Goal: Task Accomplishment & Management: Manage account settings

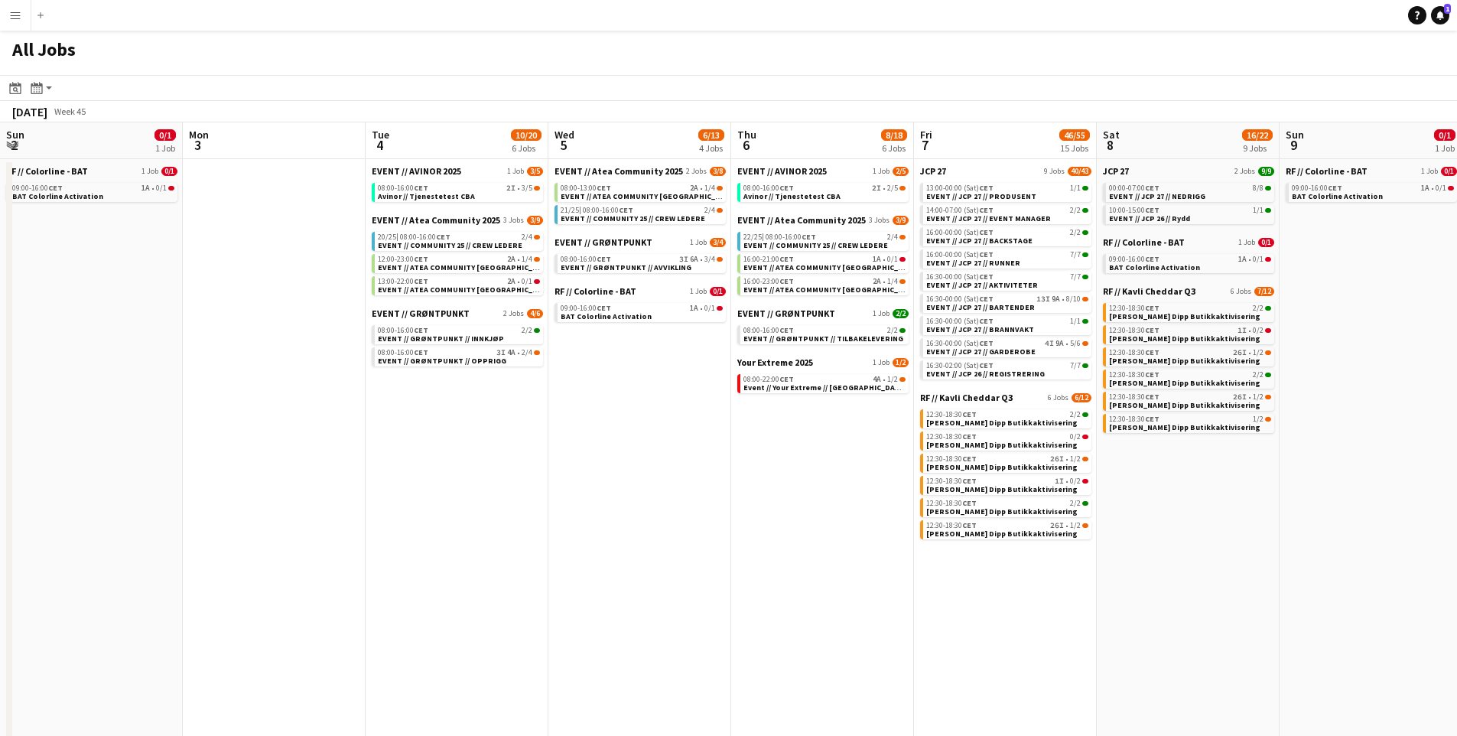
scroll to position [0, 430]
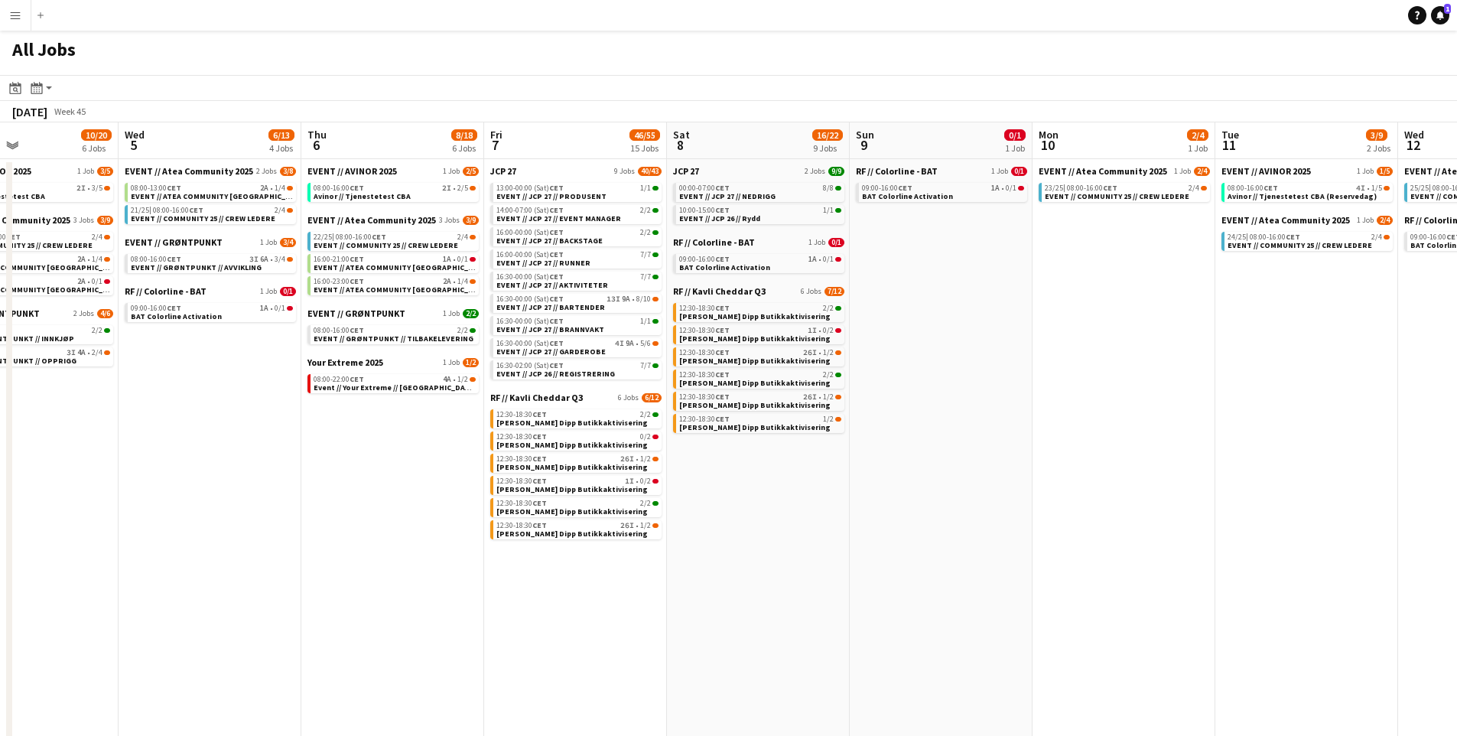
click at [15, 22] on button "Menu" at bounding box center [15, 15] width 31 height 31
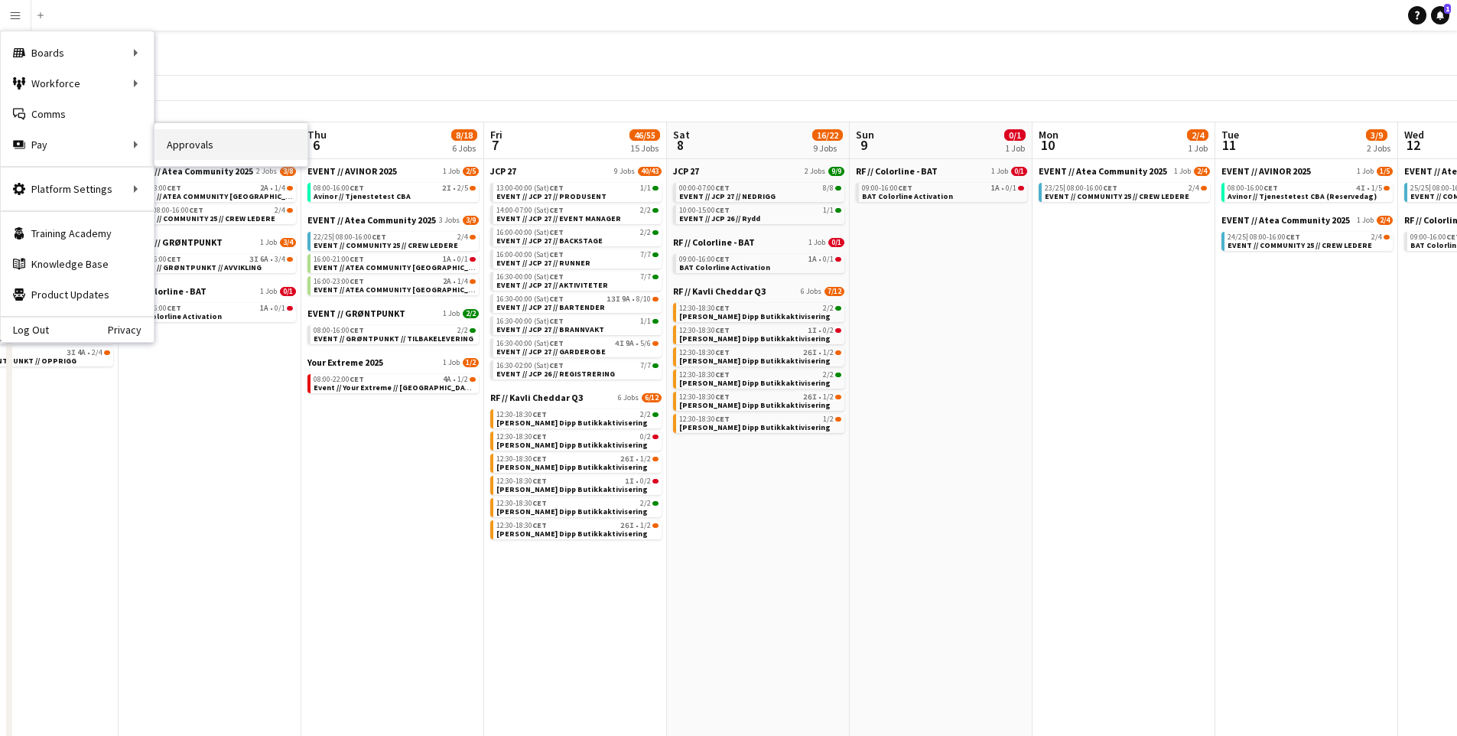
click at [204, 142] on link "Approvals" at bounding box center [231, 144] width 153 height 31
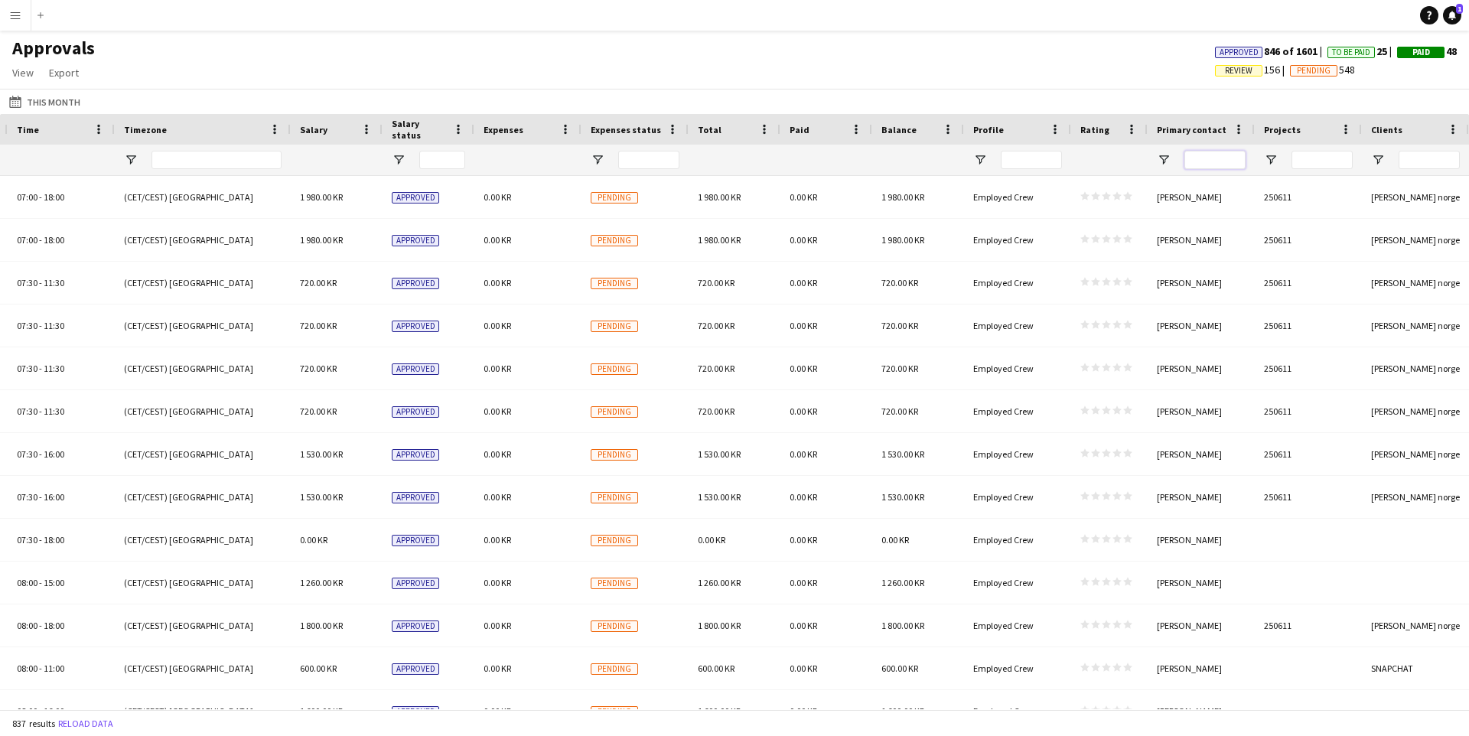
click at [1201, 158] on input "Primary contact Filter Input" at bounding box center [1214, 160] width 61 height 18
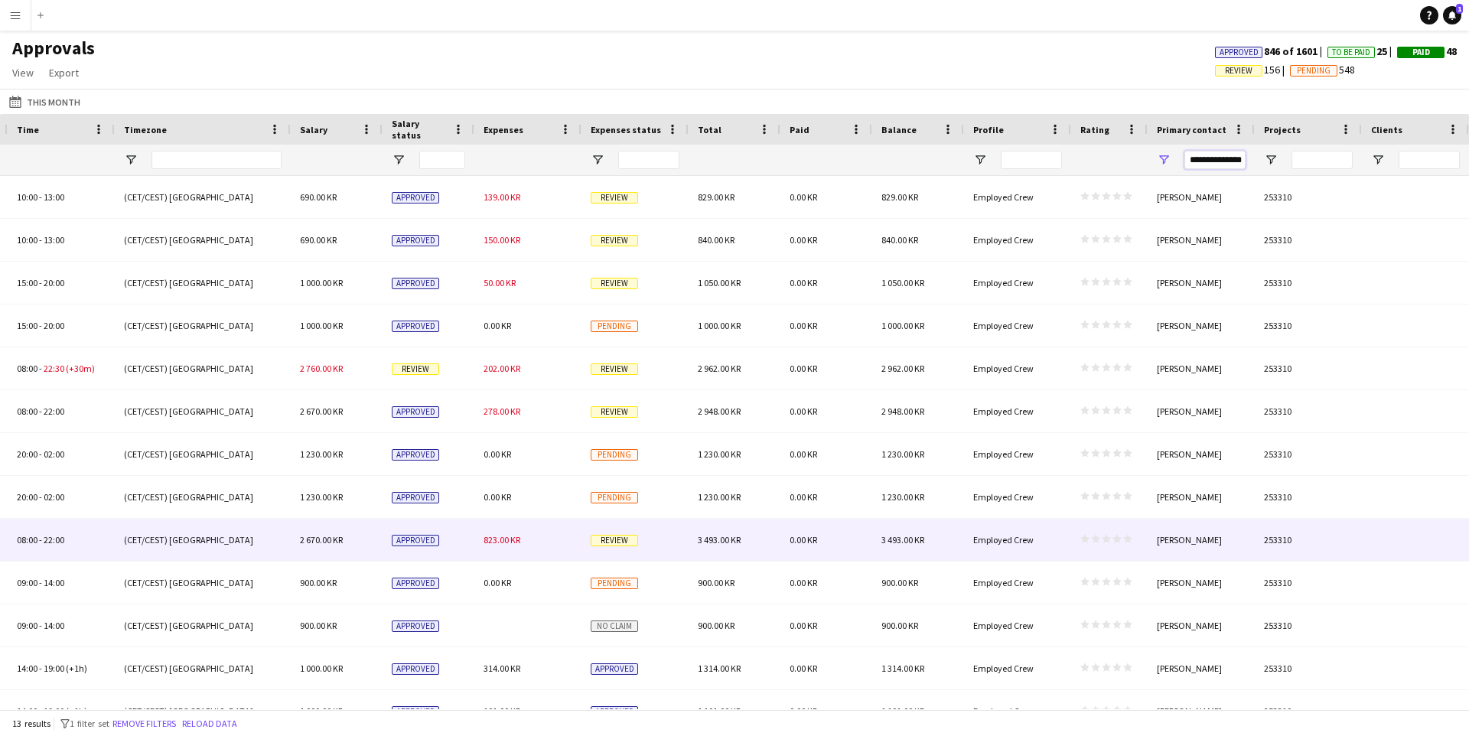
scroll to position [24, 0]
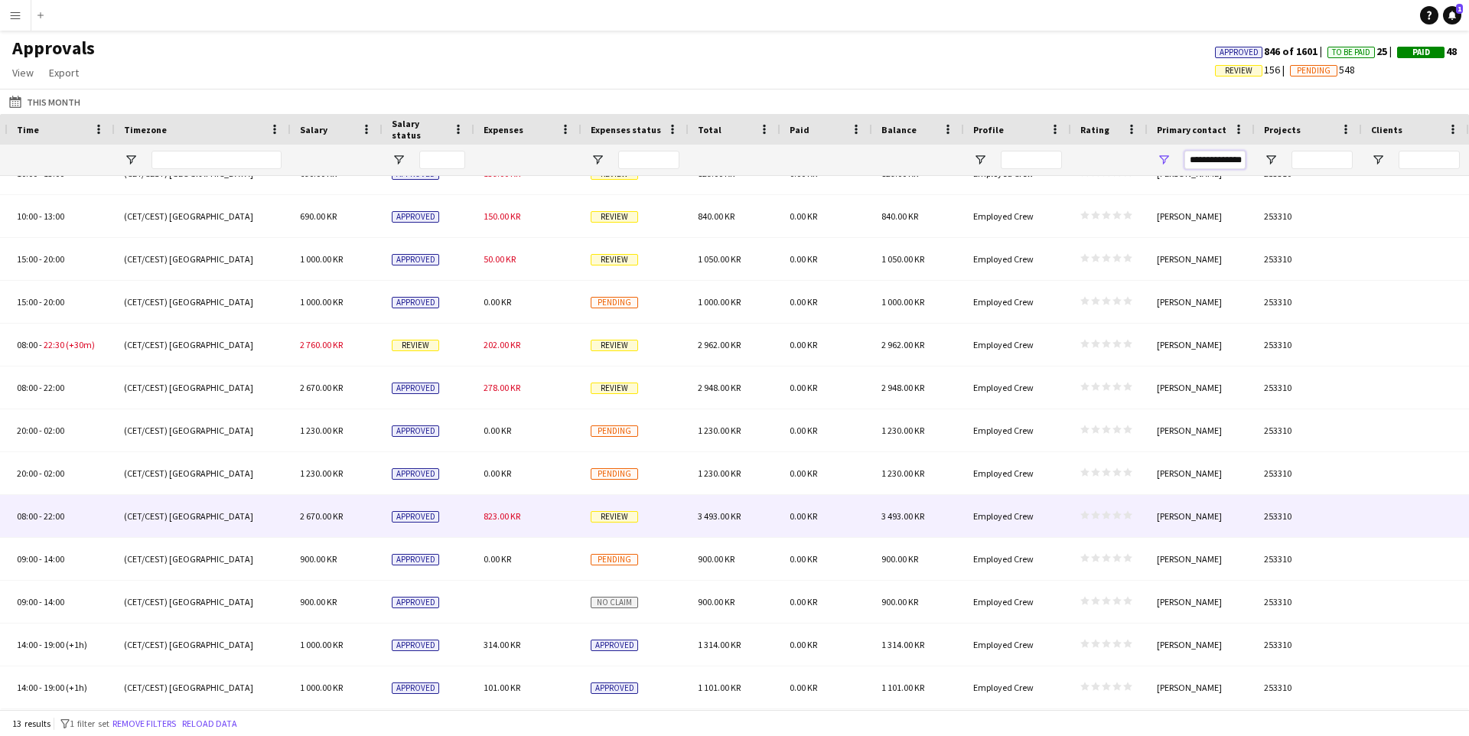
type input "**********"
click at [571, 517] on div "823.00 KR" at bounding box center [527, 516] width 107 height 42
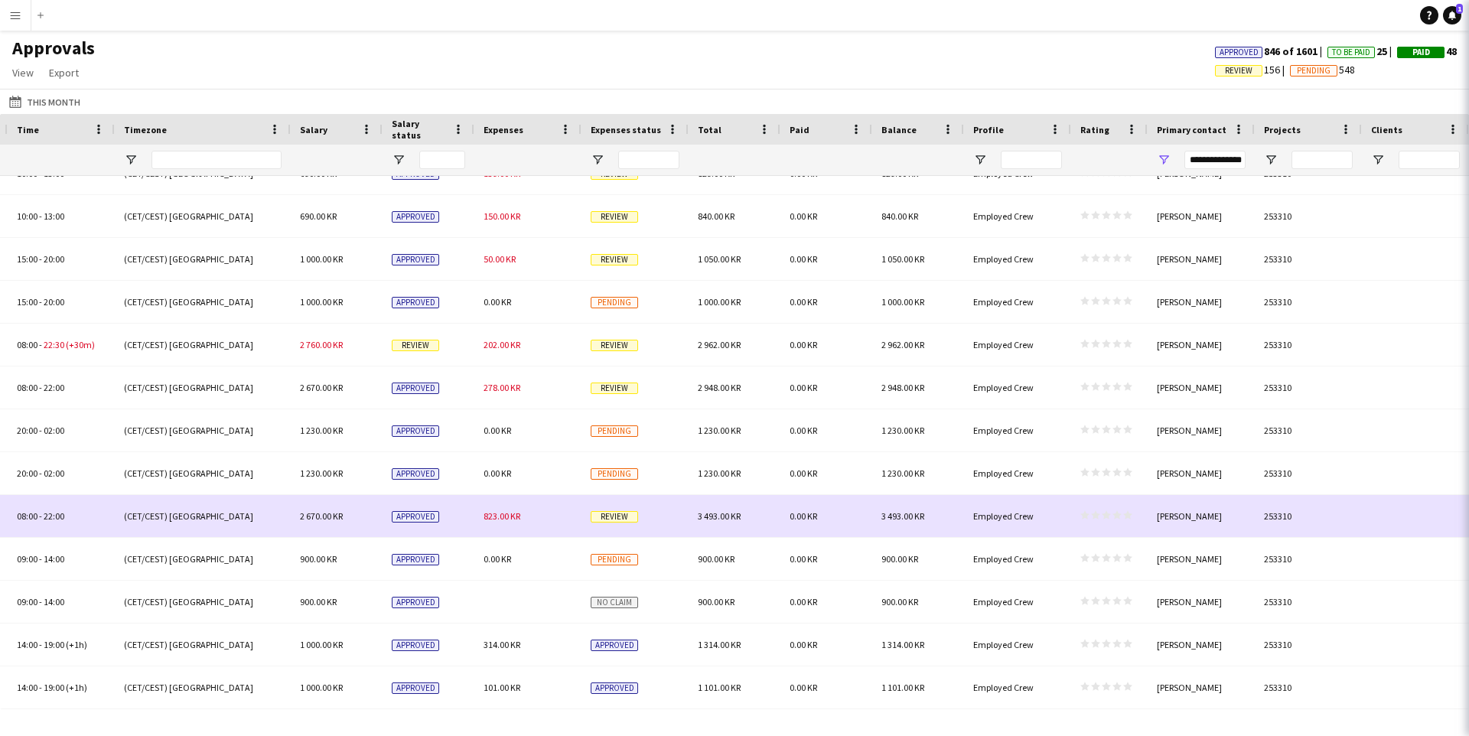
scroll to position [0, 0]
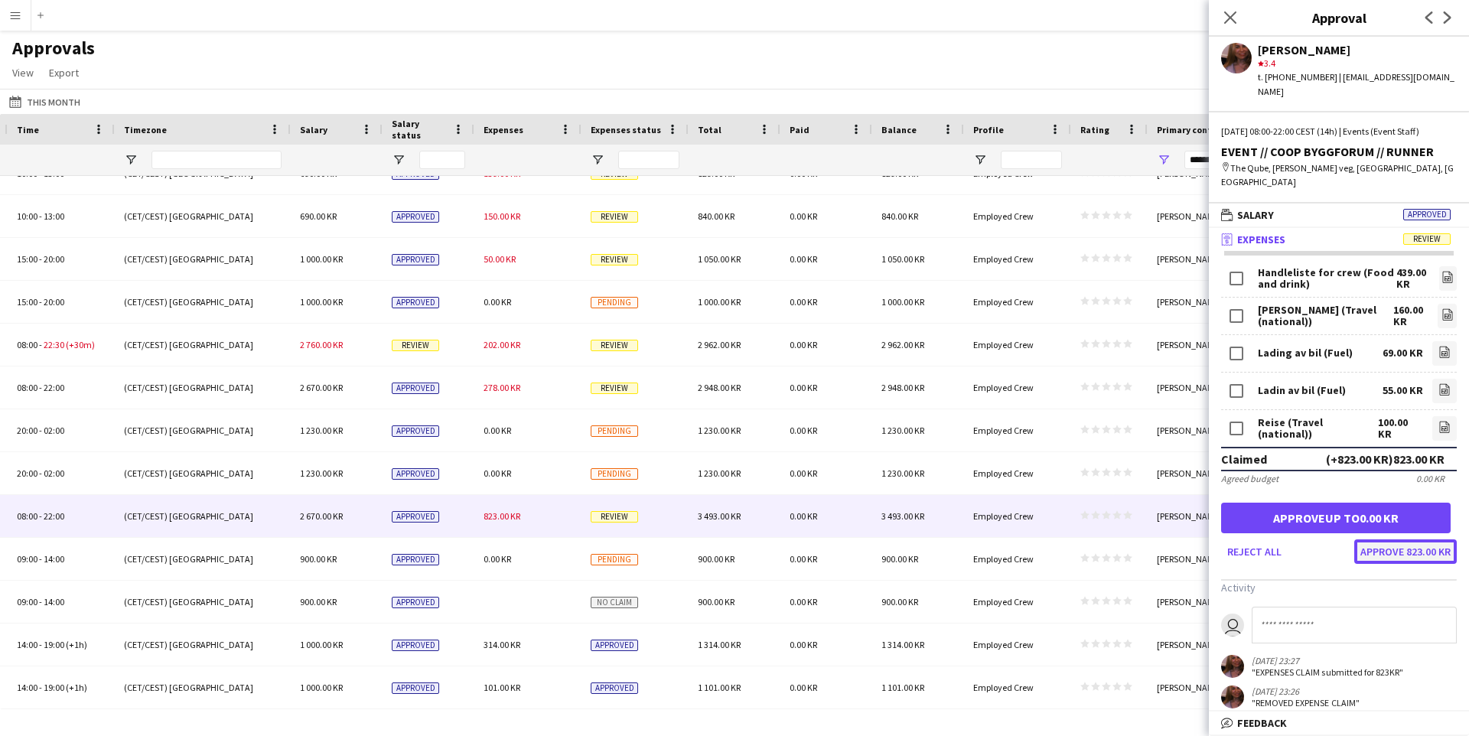
click at [1395, 540] on button "Approve 823.00 KR" at bounding box center [1405, 551] width 102 height 24
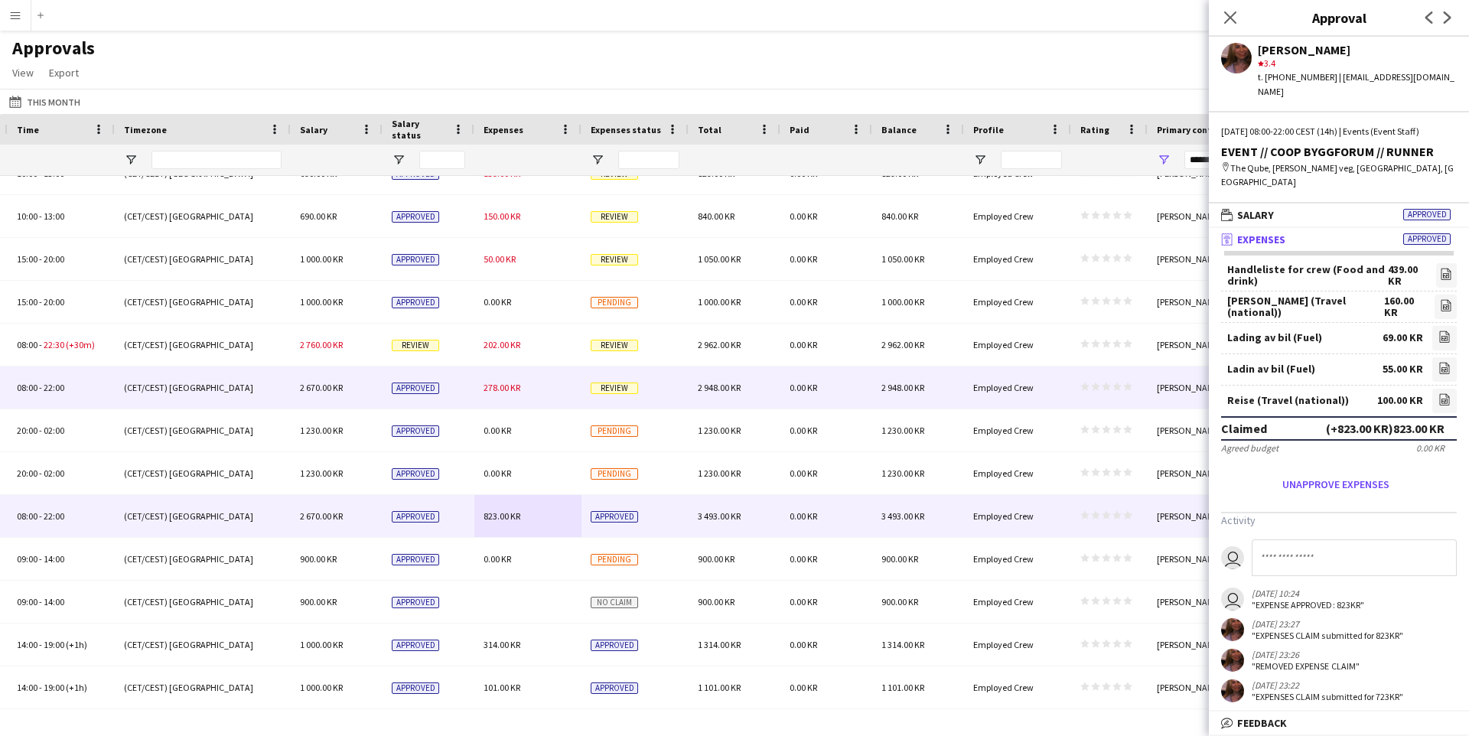
click at [541, 383] on div "278.00 KR" at bounding box center [527, 387] width 107 height 42
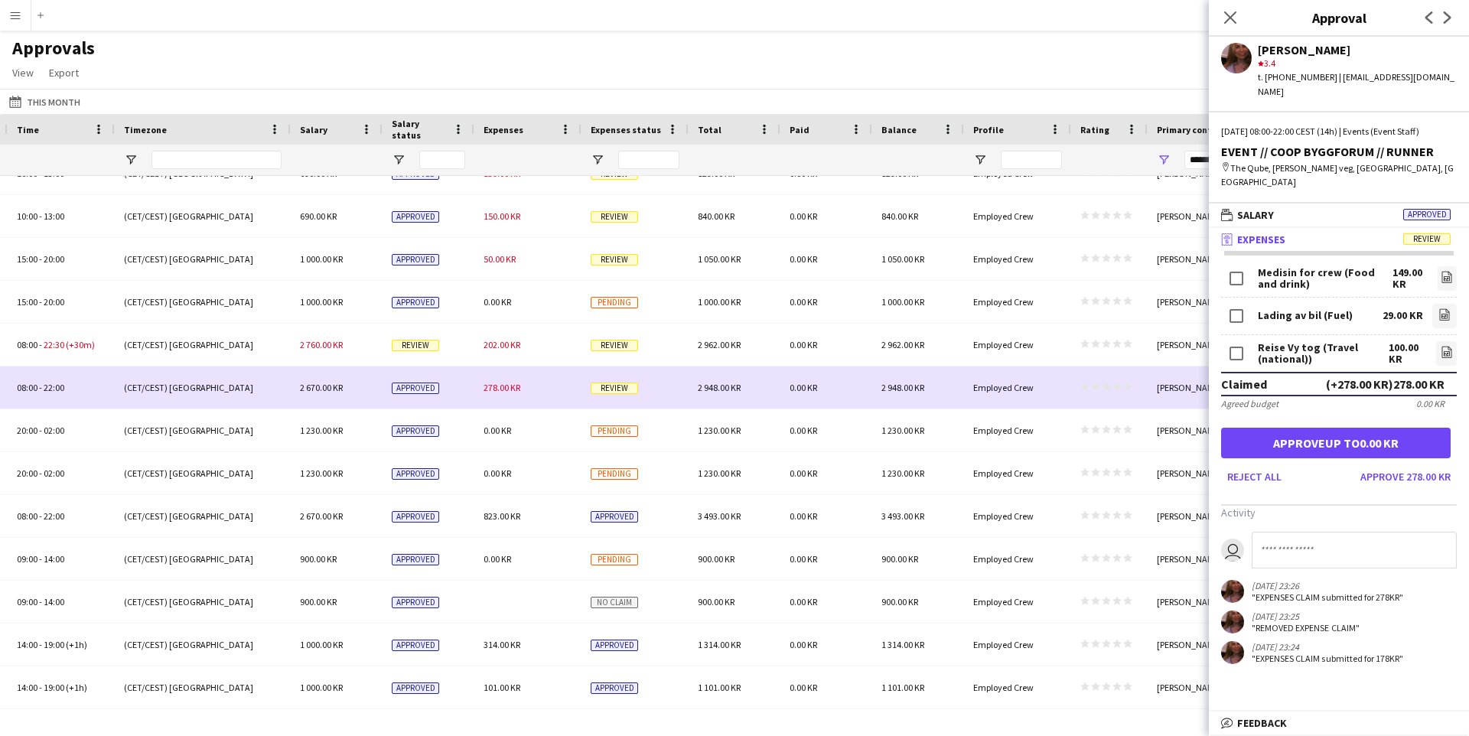
click at [541, 382] on div "278.00 KR" at bounding box center [527, 387] width 107 height 42
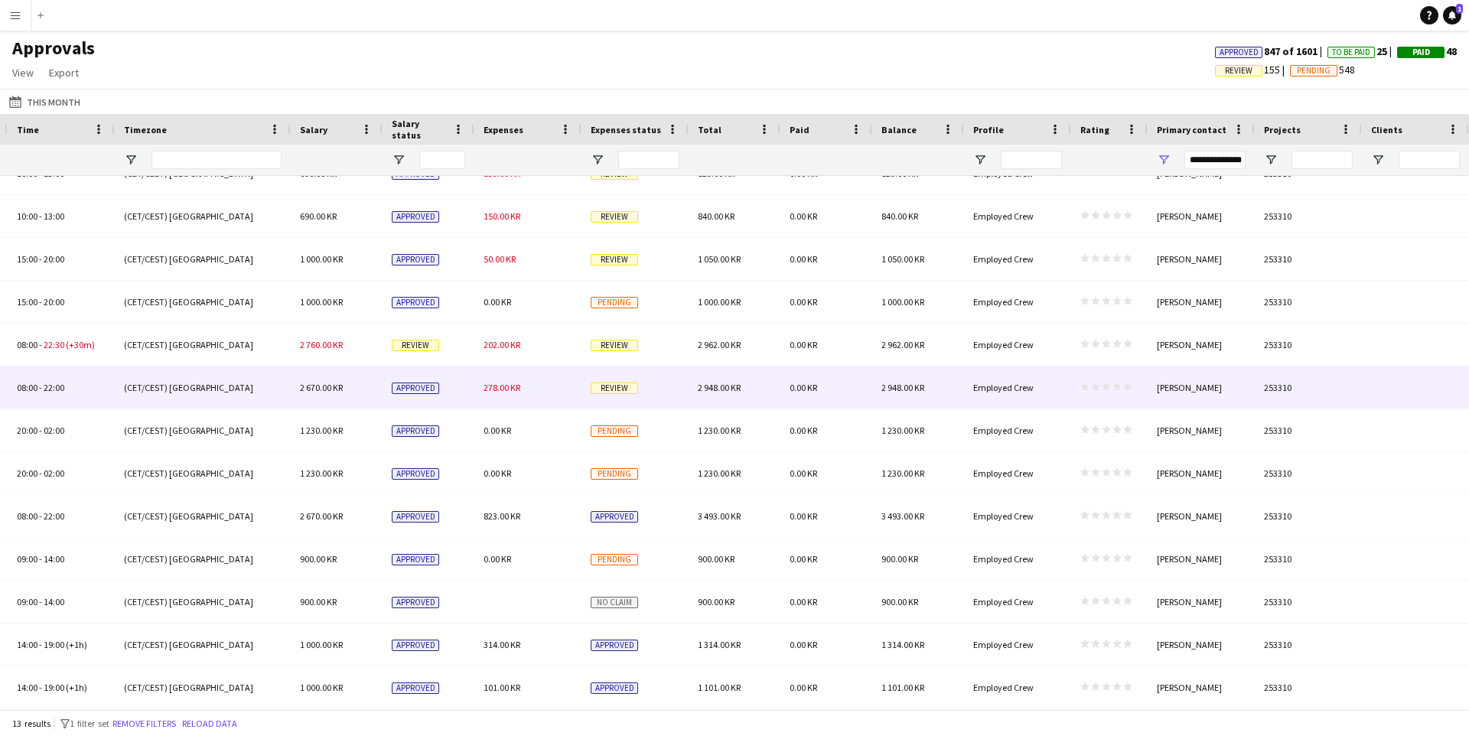
click at [541, 382] on div "278.00 KR" at bounding box center [527, 387] width 107 height 42
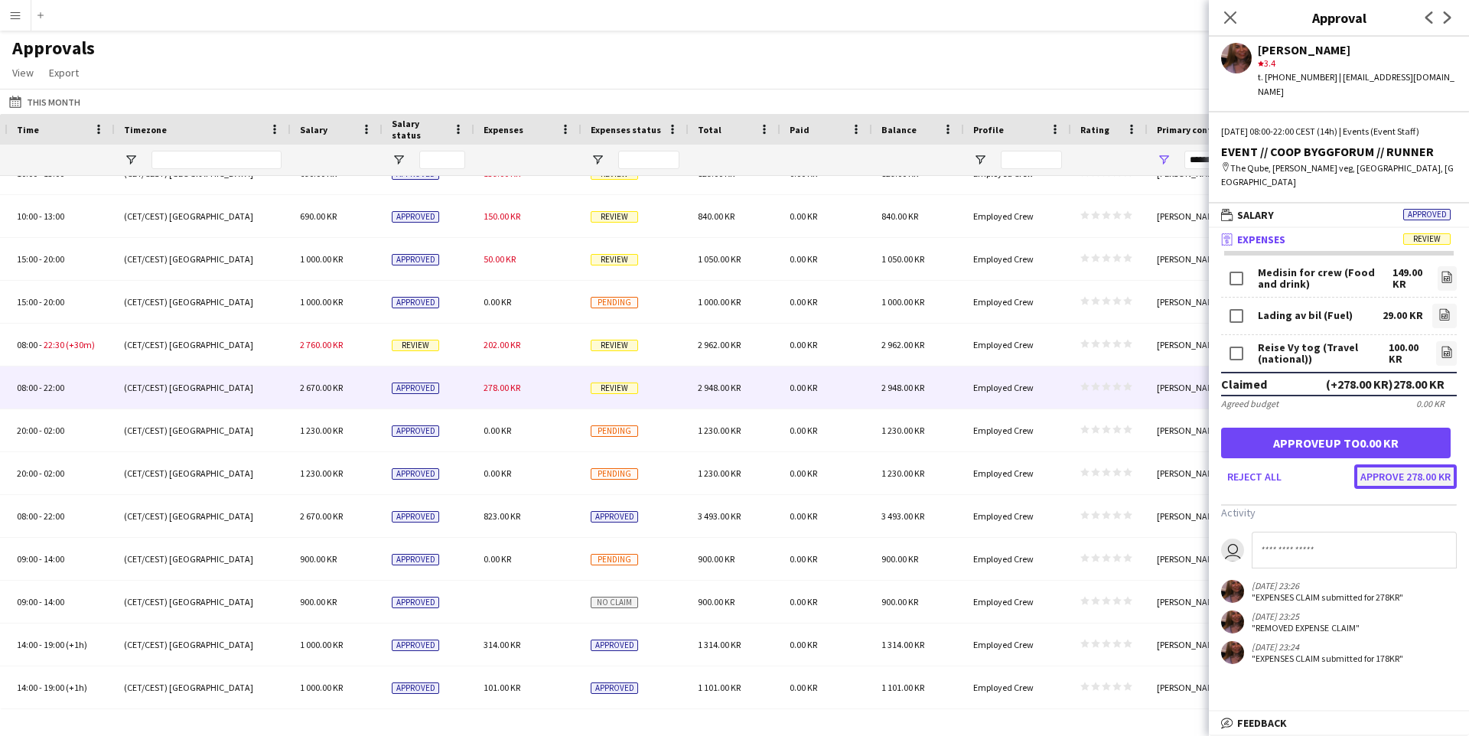
click at [1398, 464] on button "Approve 278.00 KR" at bounding box center [1405, 476] width 102 height 24
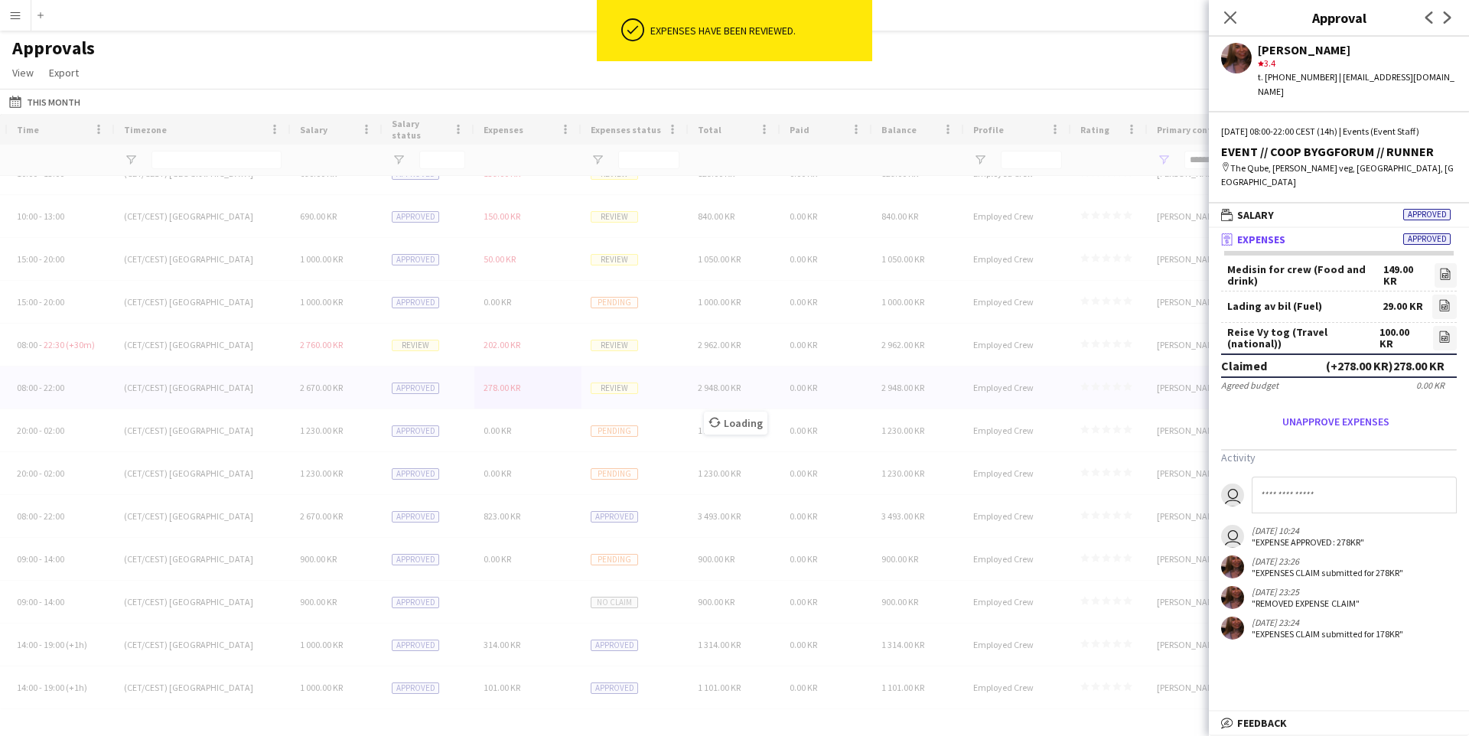
click at [542, 342] on div "Loading" at bounding box center [734, 411] width 1469 height 595
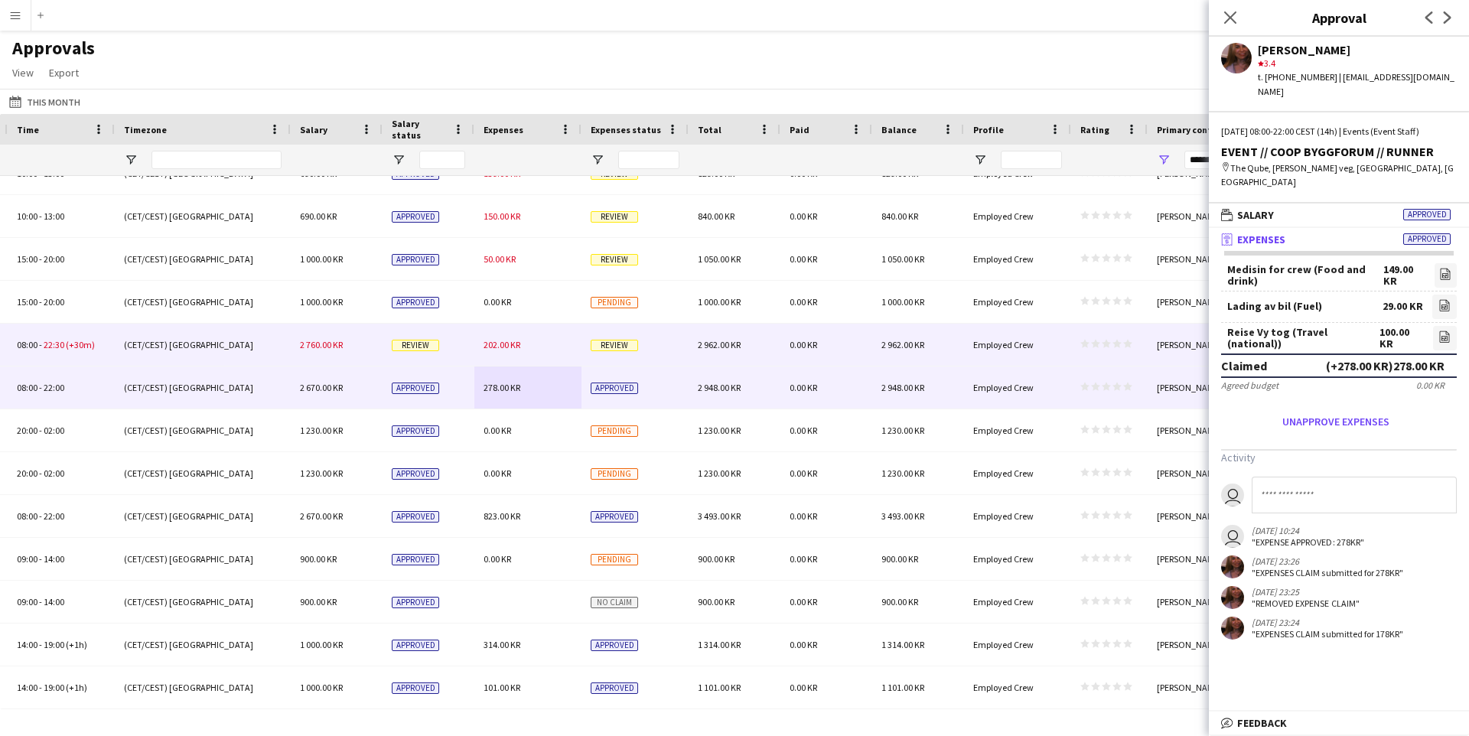
click at [542, 342] on div "202.00 KR" at bounding box center [527, 345] width 107 height 42
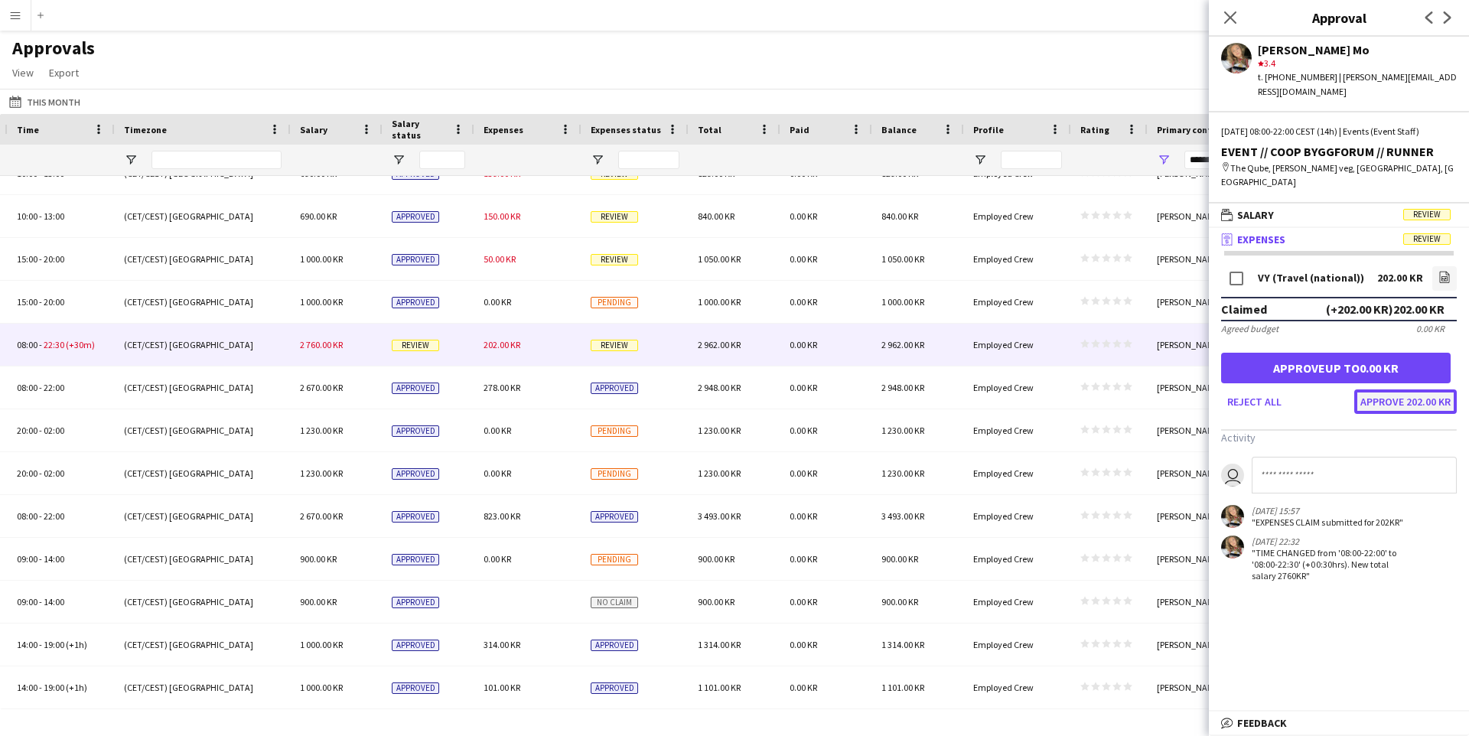
click at [1402, 392] on button "Approve 202.00 KR" at bounding box center [1405, 401] width 102 height 24
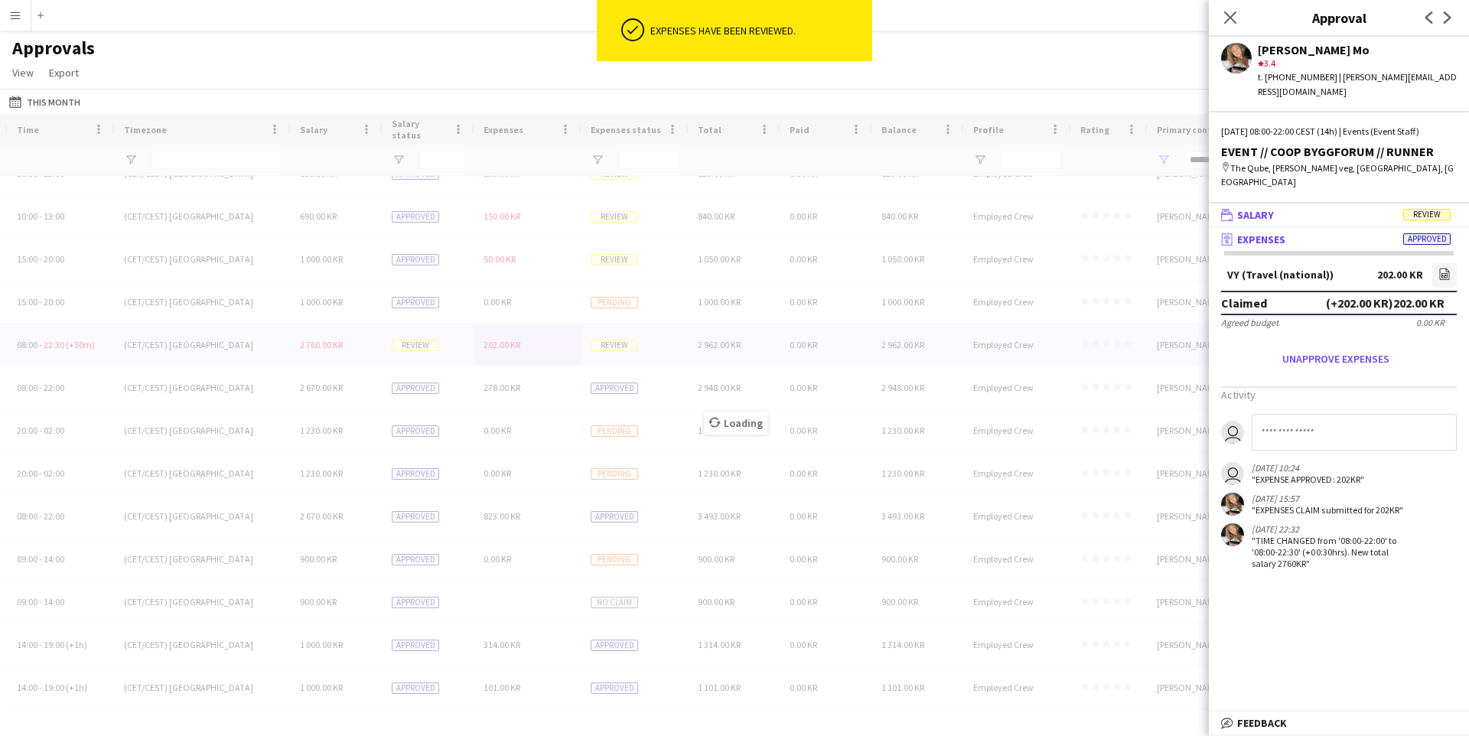
click at [1386, 208] on mat-panel-title "wallet Salary Review" at bounding box center [1336, 215] width 254 height 14
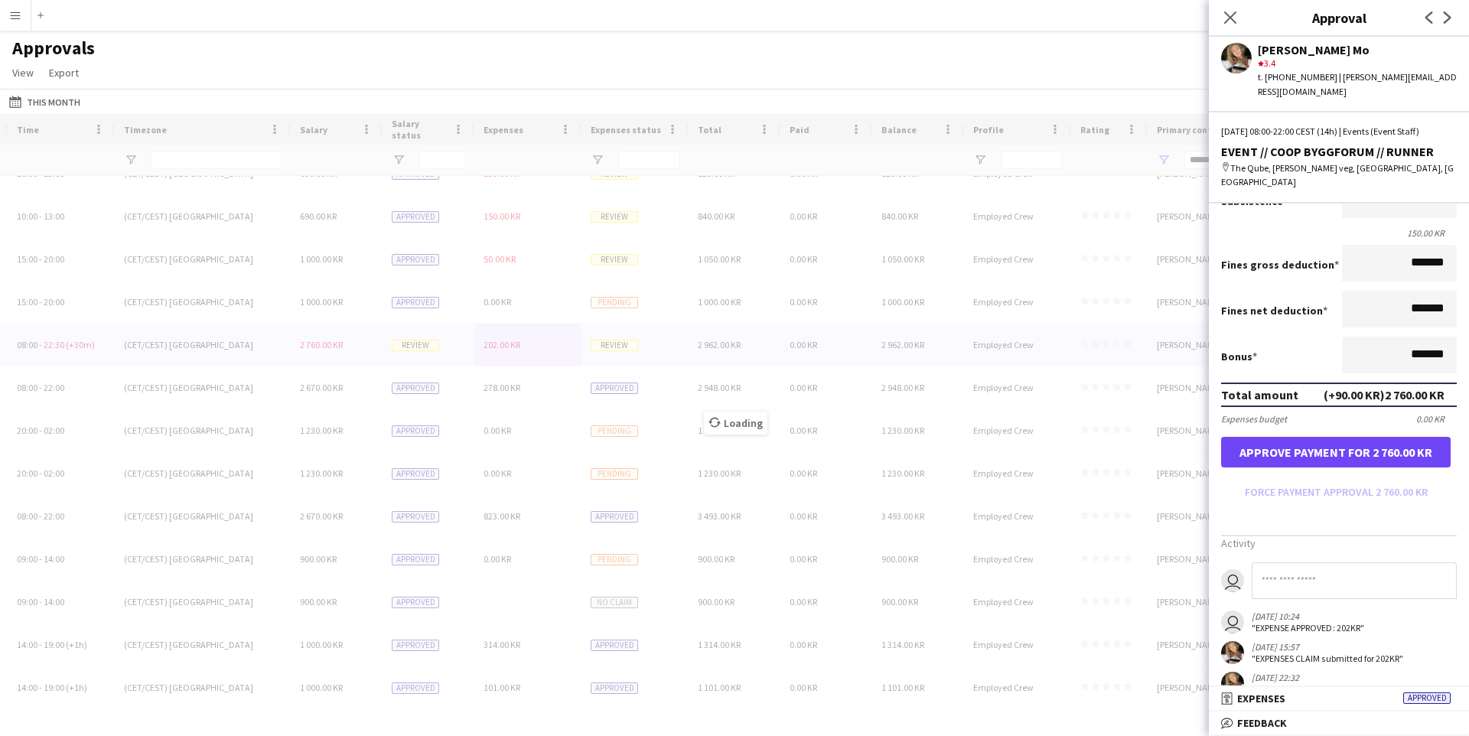
scroll to position [299, 0]
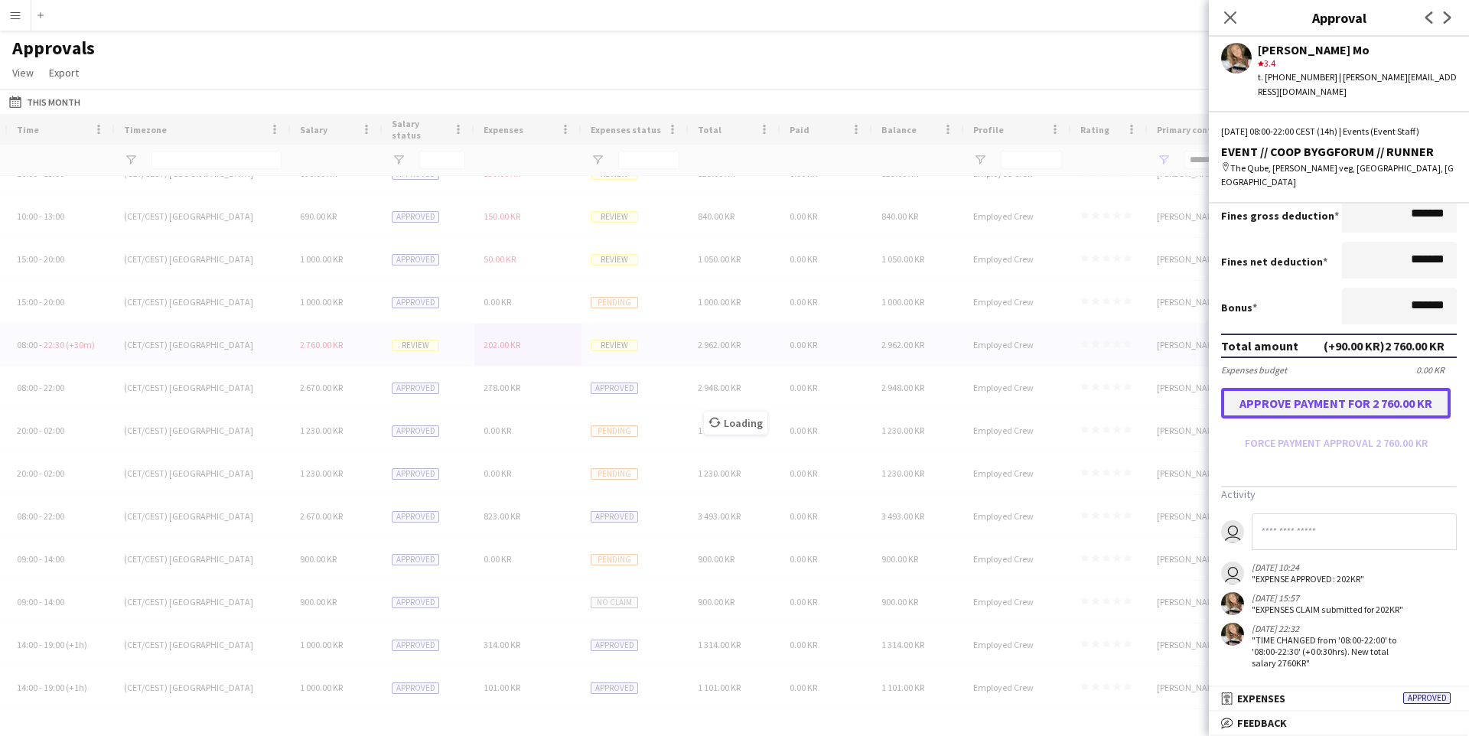
click at [1326, 395] on button "Approve payment for 2 760.00 KR" at bounding box center [1335, 403] width 229 height 31
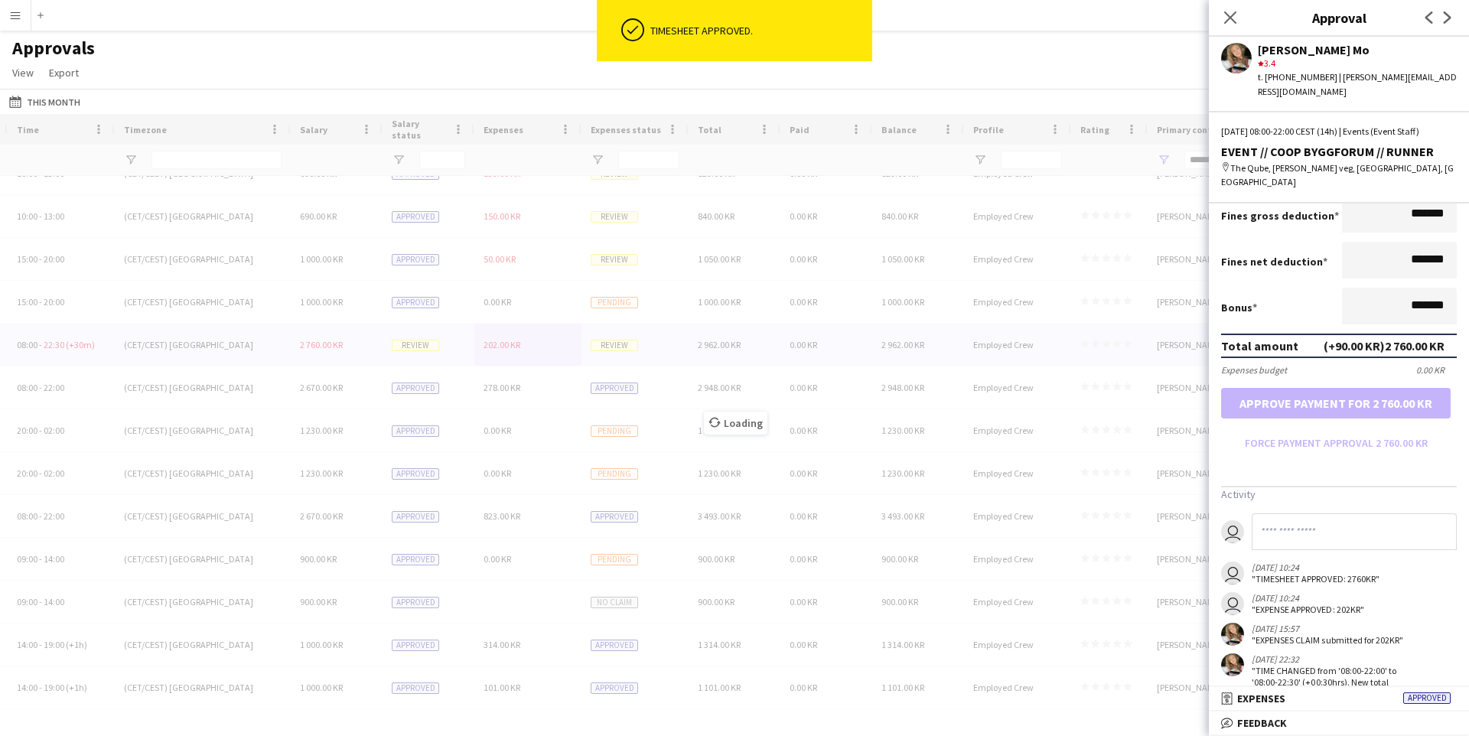
click at [579, 259] on div "Loading" at bounding box center [734, 411] width 1469 height 595
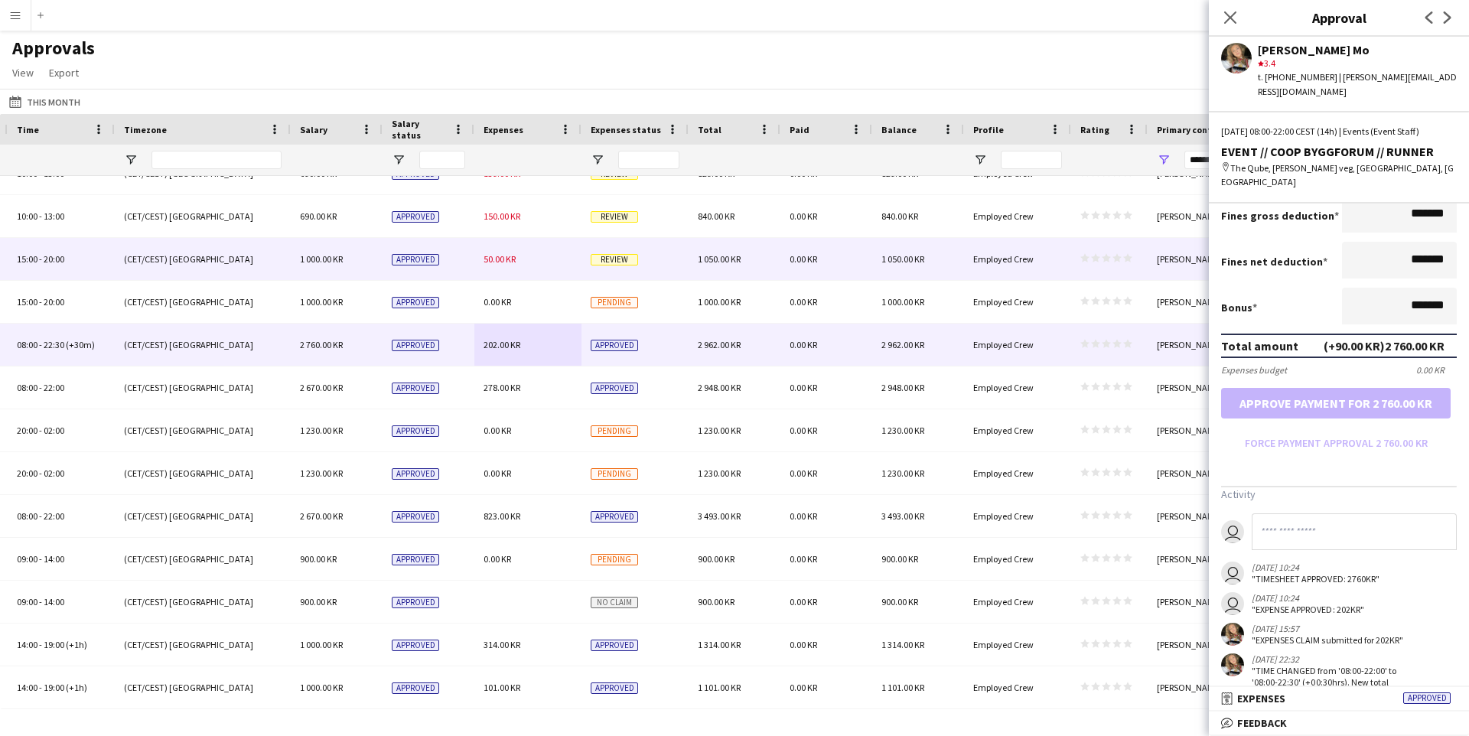
click at [579, 259] on div "50.00 KR" at bounding box center [527, 259] width 107 height 42
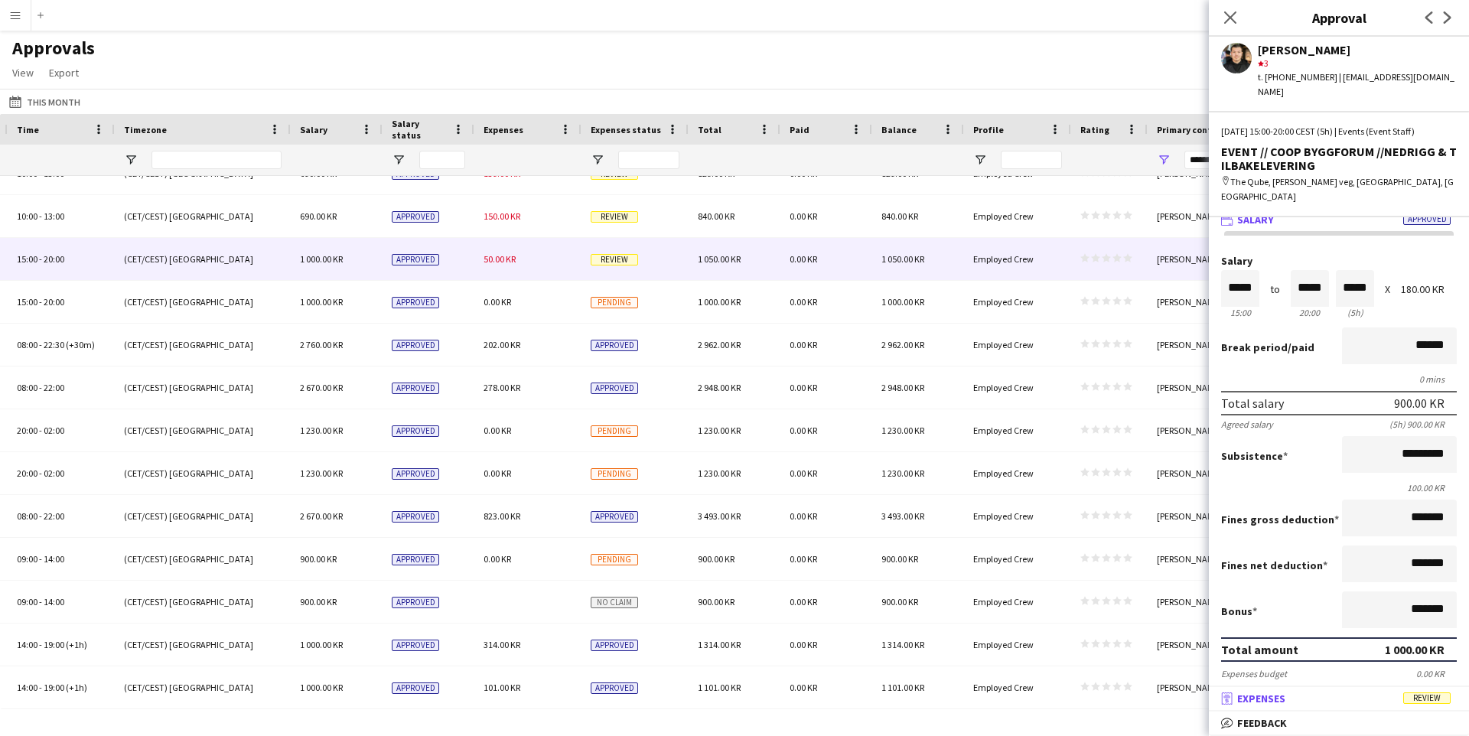
click at [1304, 690] on mat-expansion-panel-header "receipt Expenses Review" at bounding box center [1339, 698] width 260 height 23
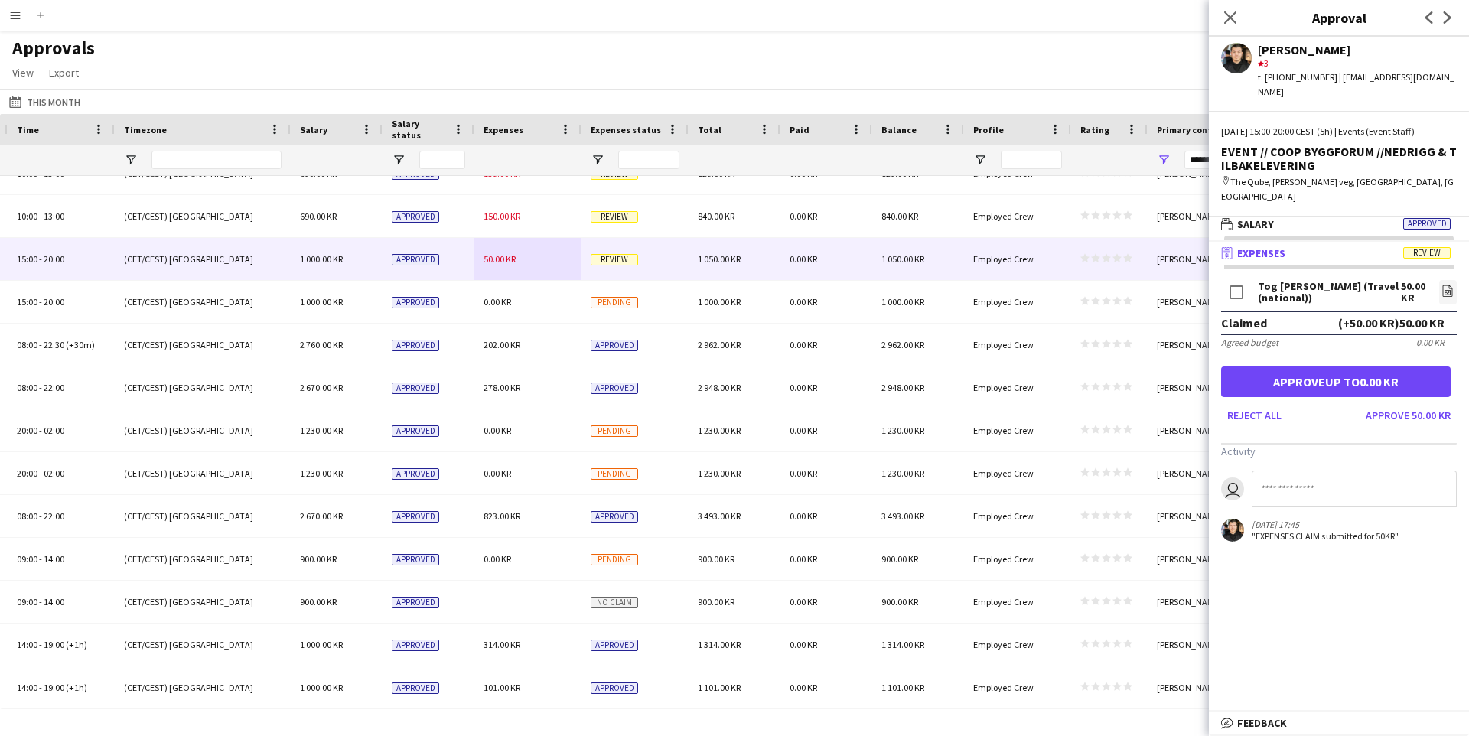
scroll to position [5, 0]
click at [1400, 403] on button "Approve 50.00 KR" at bounding box center [1407, 415] width 97 height 24
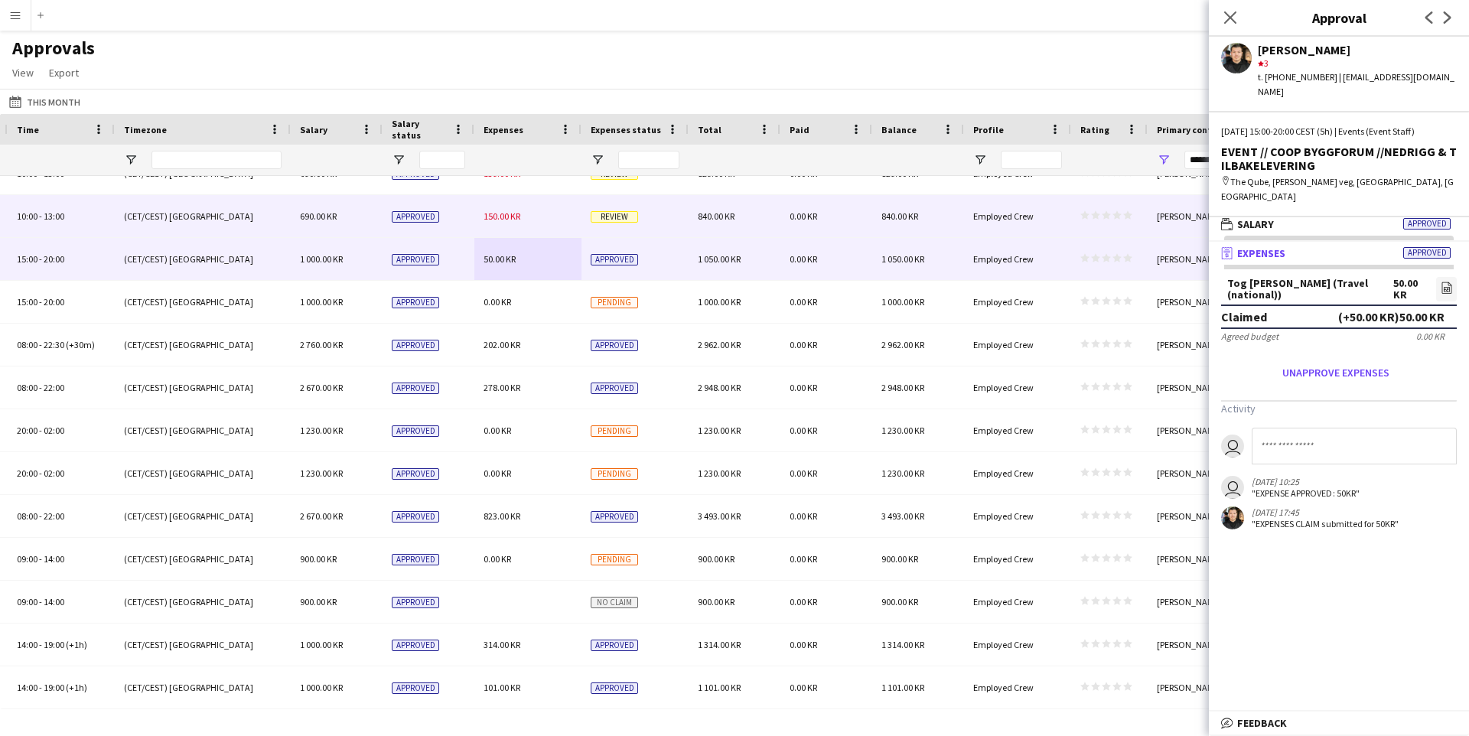
click at [547, 217] on div "150.00 KR" at bounding box center [527, 216] width 107 height 42
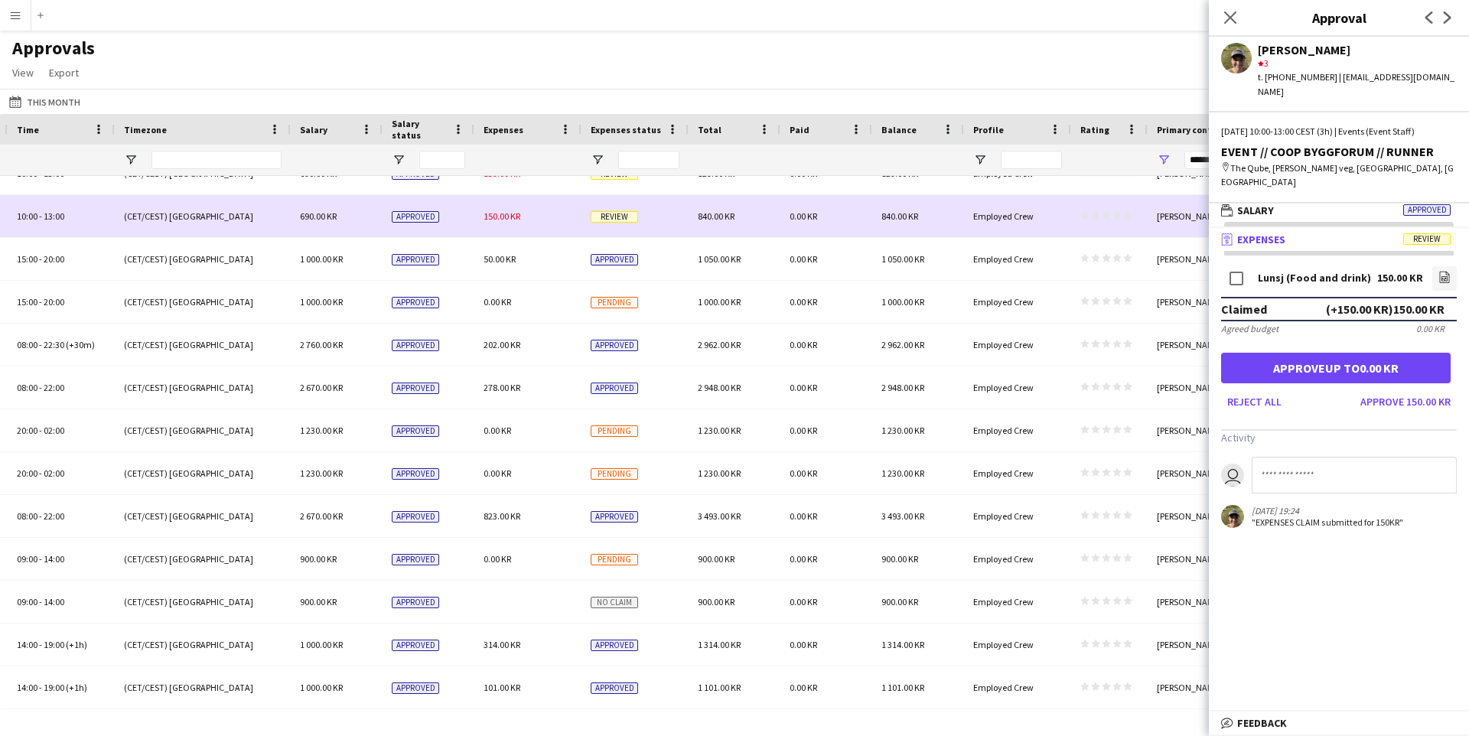
scroll to position [0, 0]
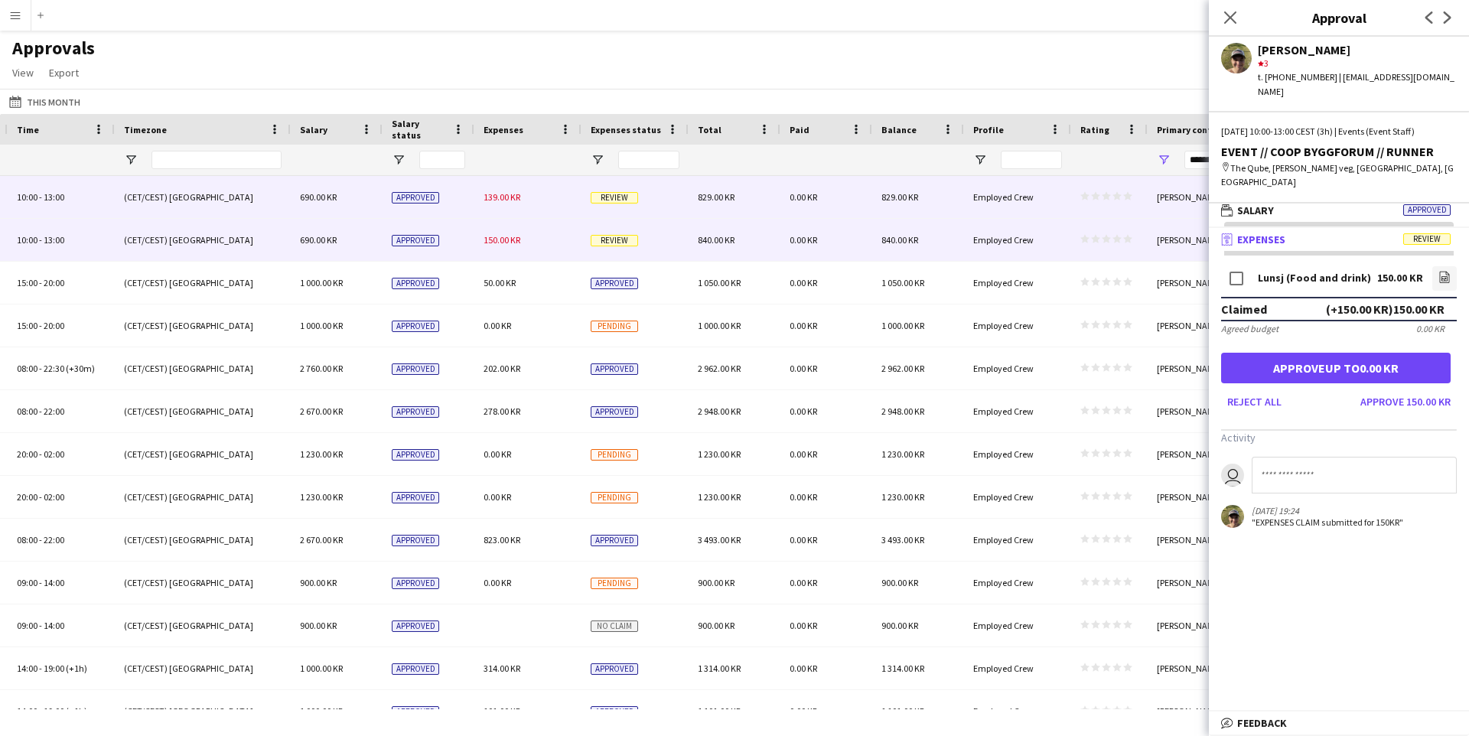
click at [542, 208] on div "139.00 KR" at bounding box center [527, 197] width 107 height 42
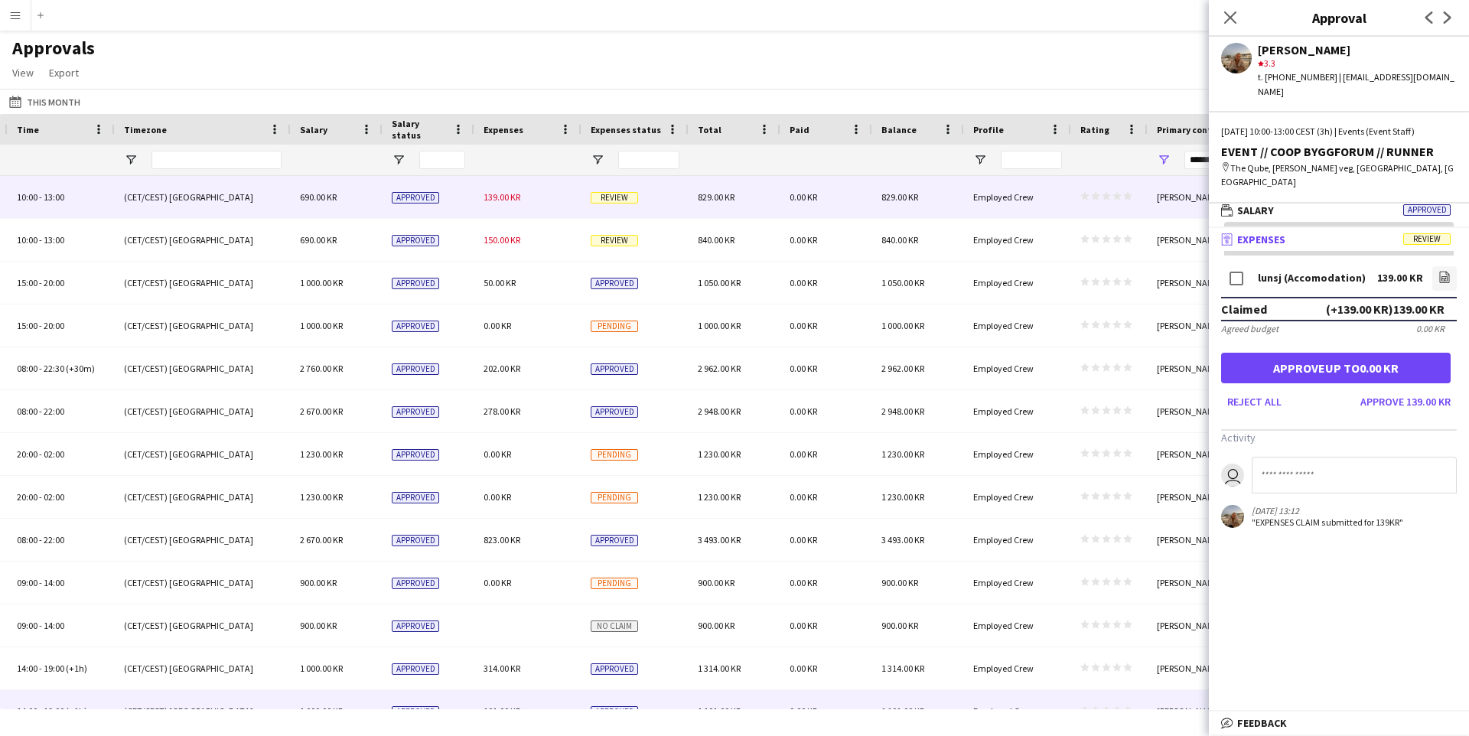
scroll to position [24, 0]
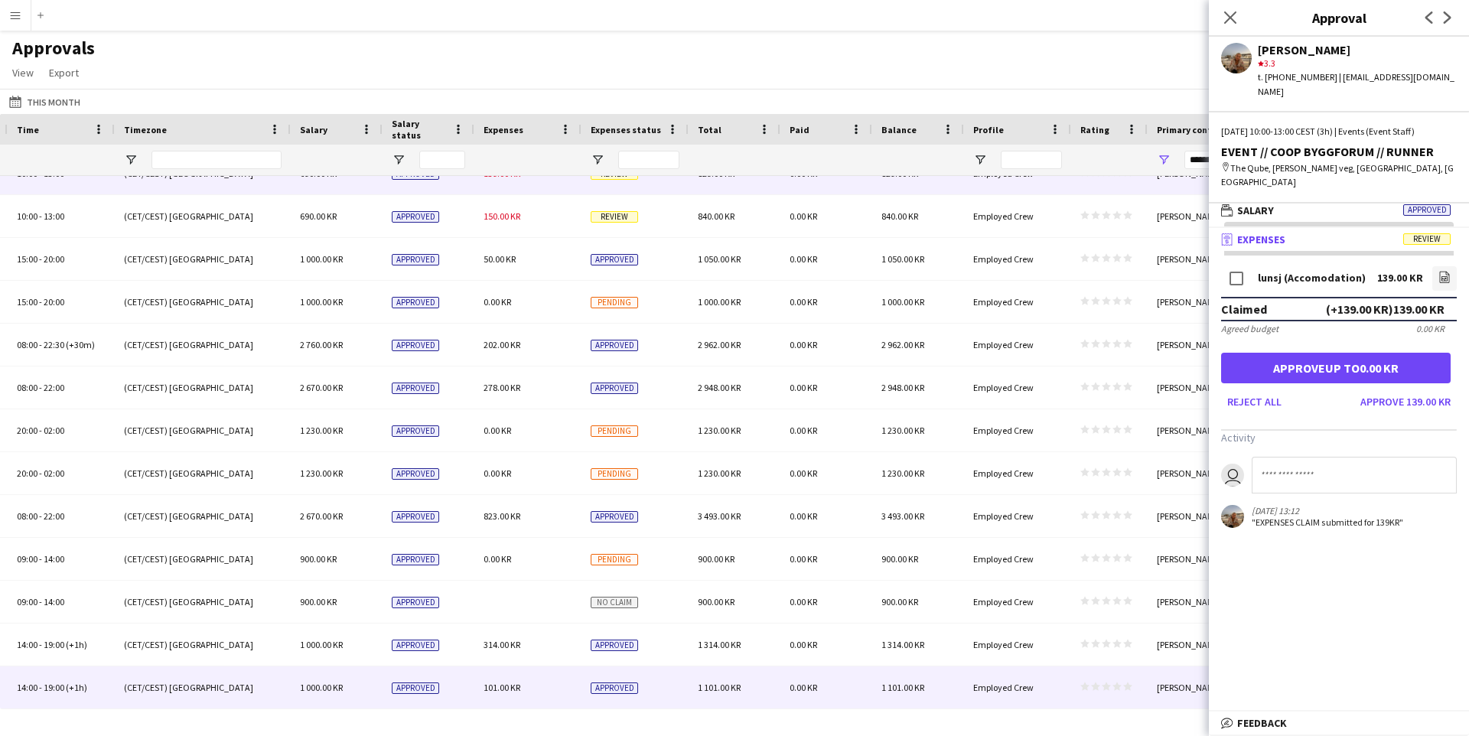
click at [1111, 690] on span "star star star star star" at bounding box center [1106, 686] width 52 height 9
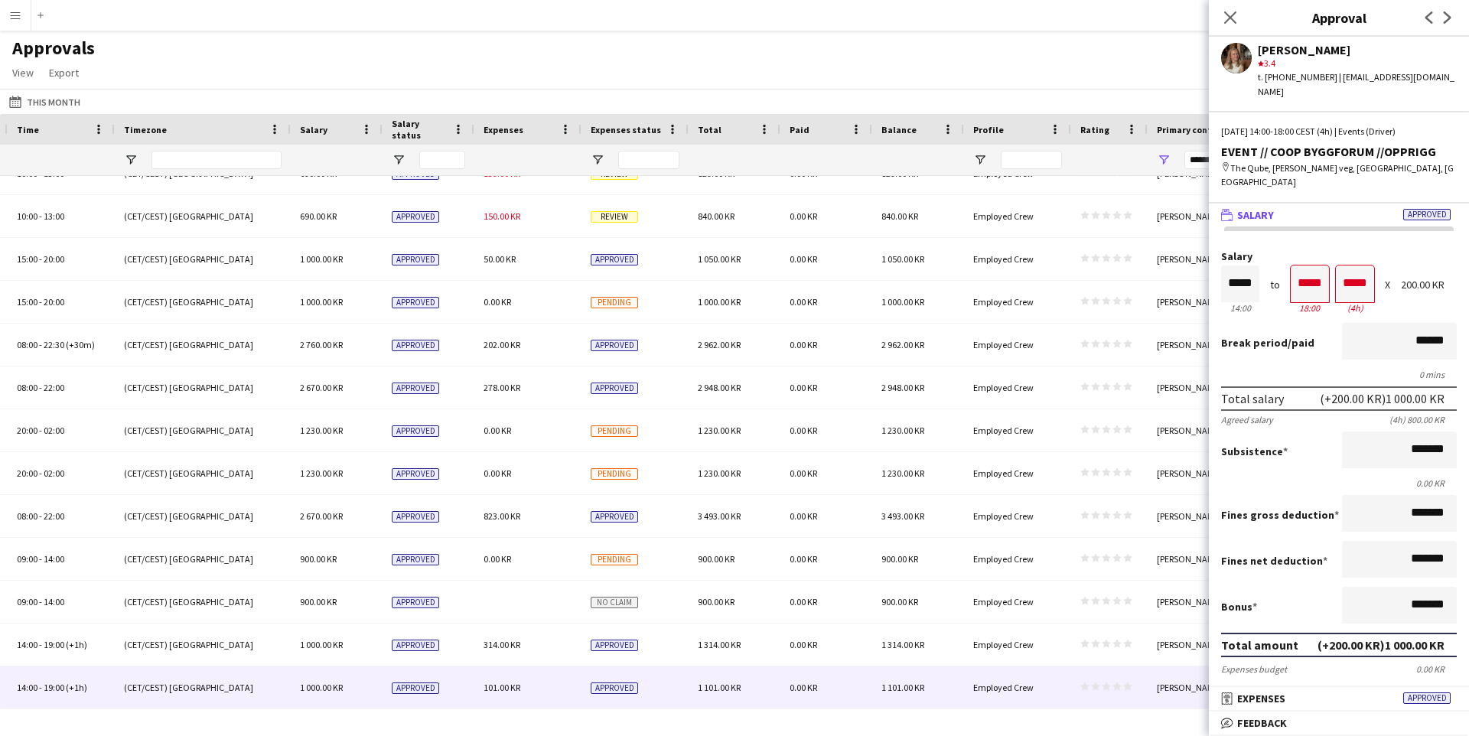
scroll to position [1, 0]
click at [1256, 717] on span "Feedback" at bounding box center [1262, 723] width 50 height 14
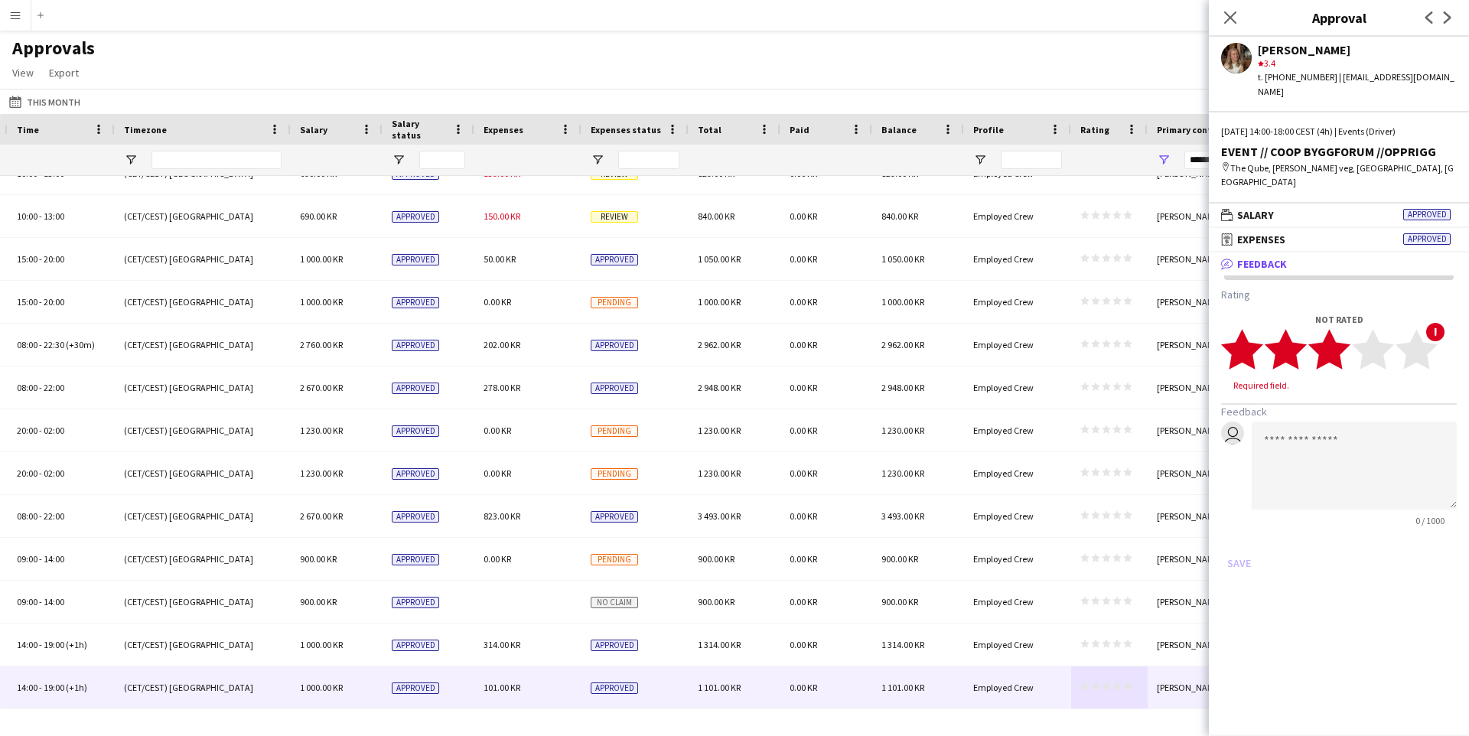
click at [1335, 330] on polygon at bounding box center [1329, 349] width 42 height 40
click at [1242, 536] on button "Save" at bounding box center [1239, 548] width 36 height 24
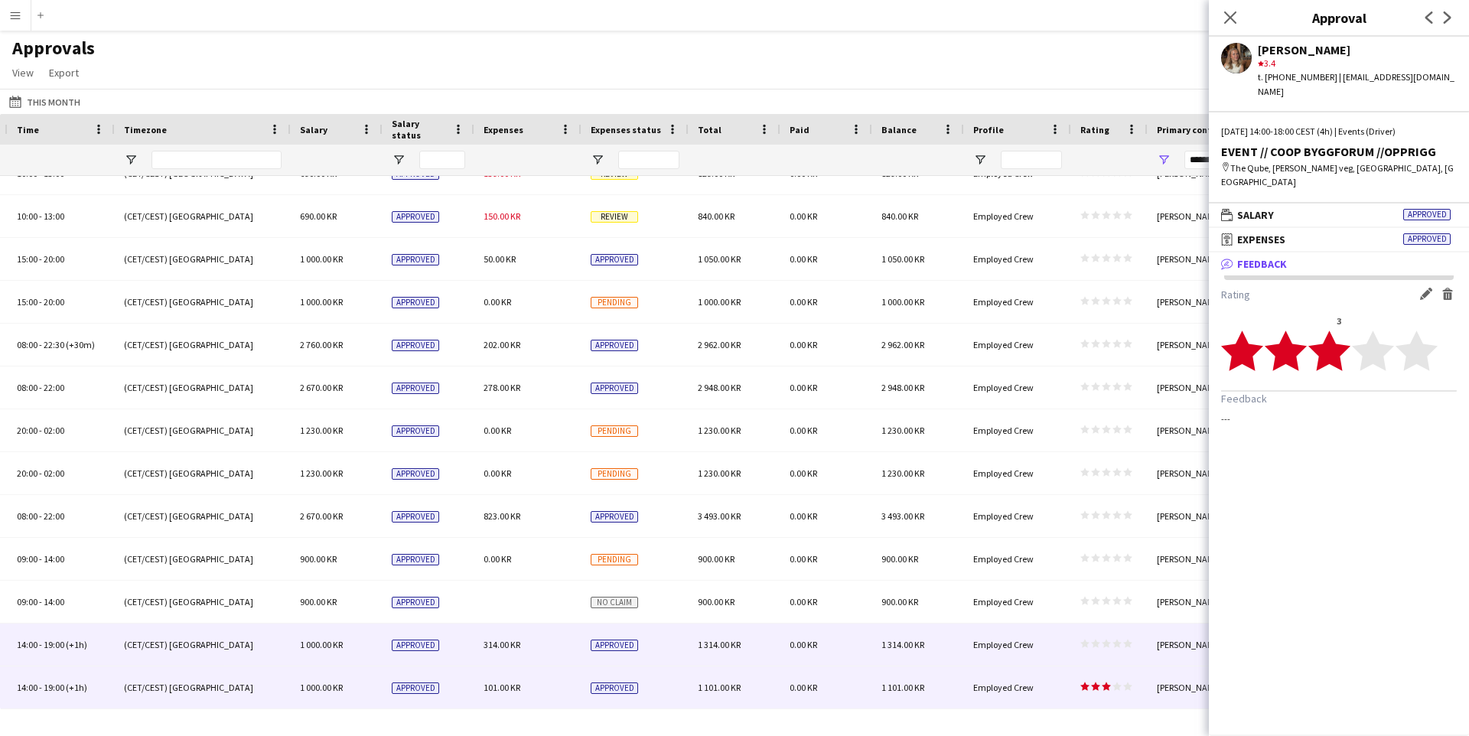
click at [1115, 656] on div "star star star star star star star star star star" at bounding box center [1109, 644] width 76 height 42
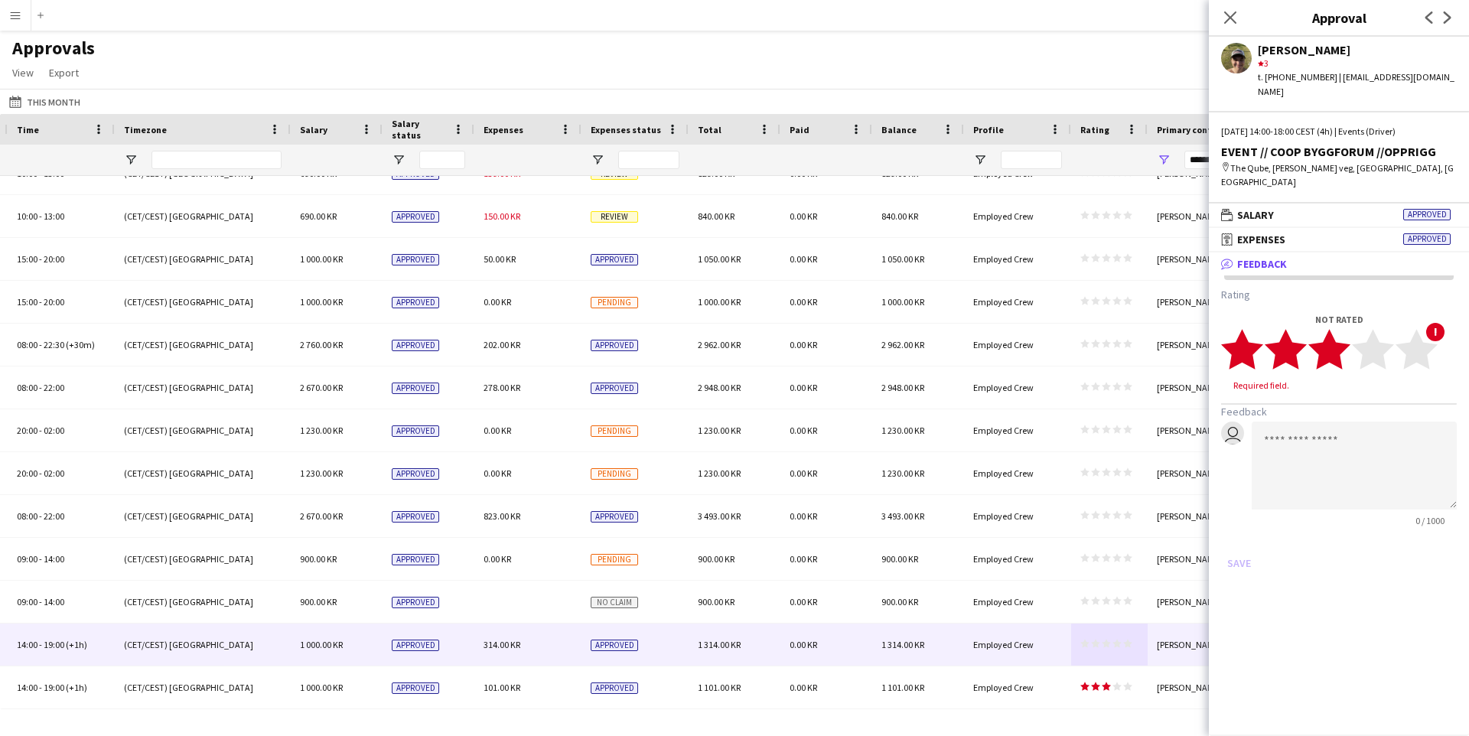
click at [1332, 329] on polygon at bounding box center [1329, 349] width 42 height 40
click at [1245, 536] on button "Save" at bounding box center [1239, 548] width 36 height 24
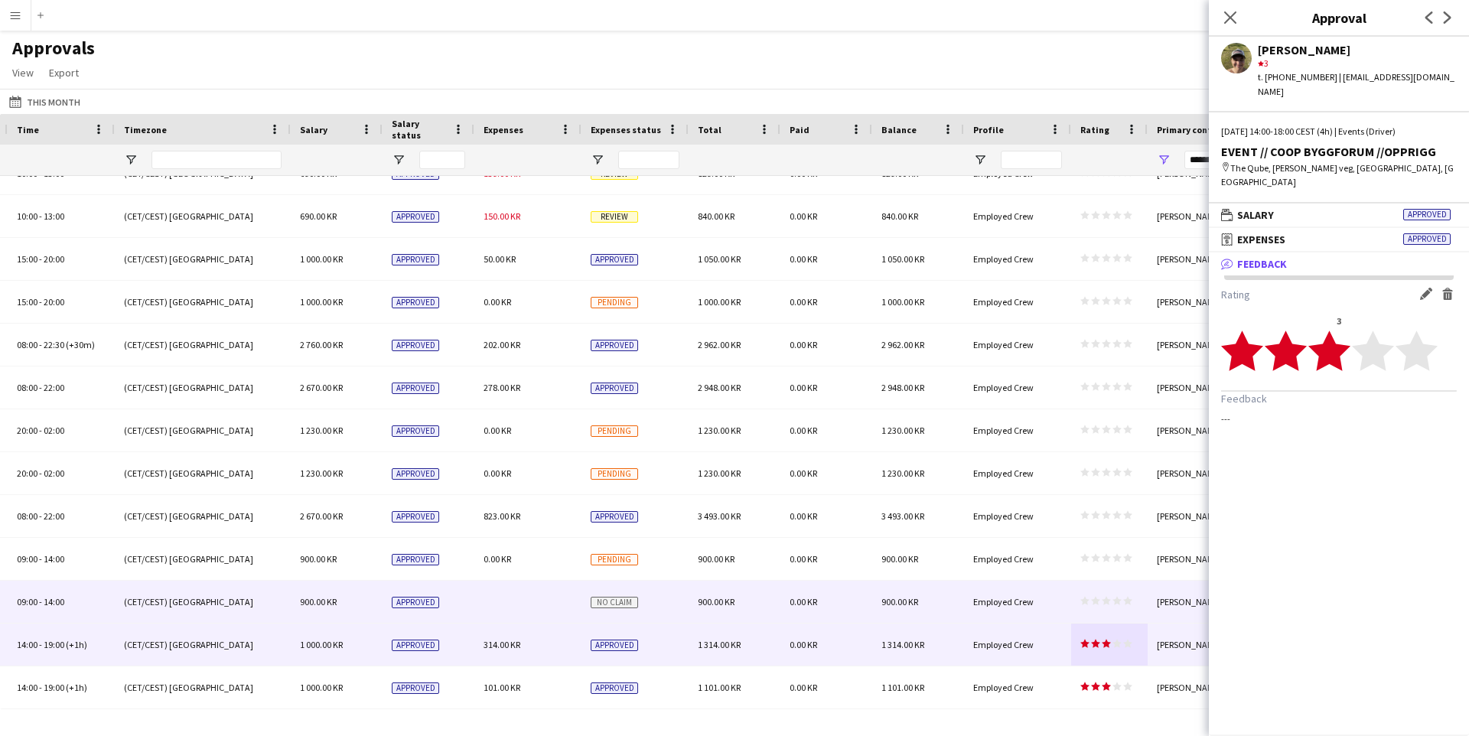
click at [1071, 596] on div "star star star star star star star star star star" at bounding box center [1109, 602] width 76 height 42
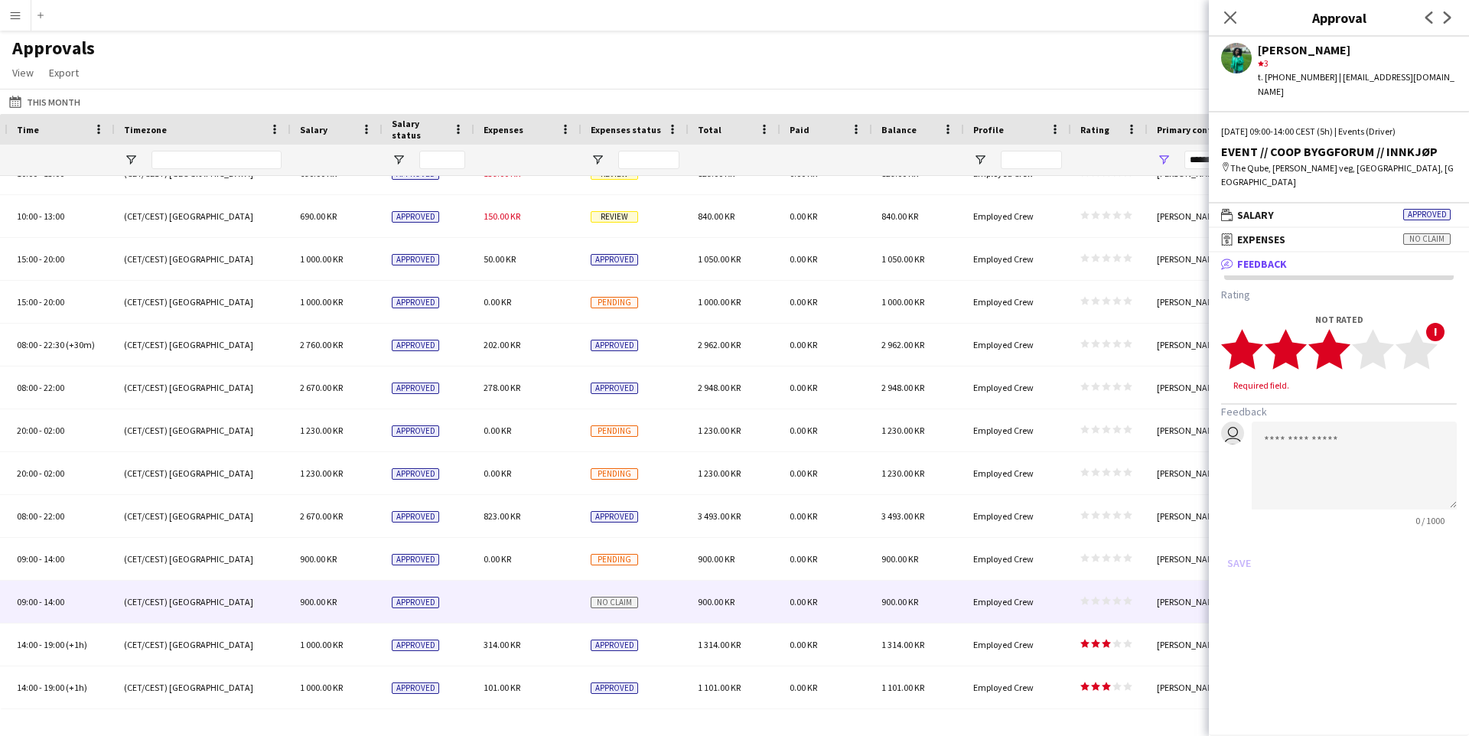
click at [1336, 329] on polygon at bounding box center [1329, 349] width 42 height 40
click at [1245, 536] on button "Save" at bounding box center [1239, 548] width 36 height 24
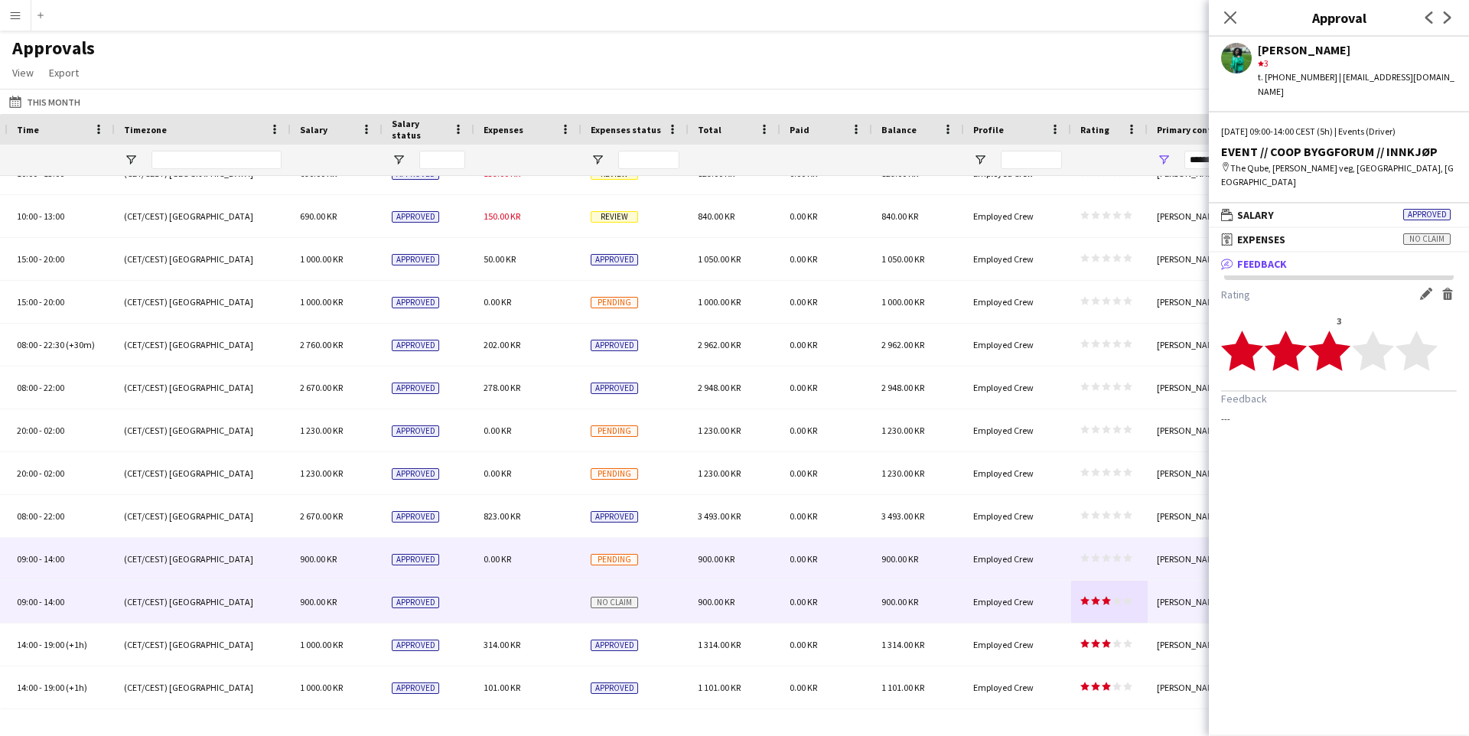
click at [1135, 559] on div "star star star star star star star star star star" at bounding box center [1109, 559] width 76 height 42
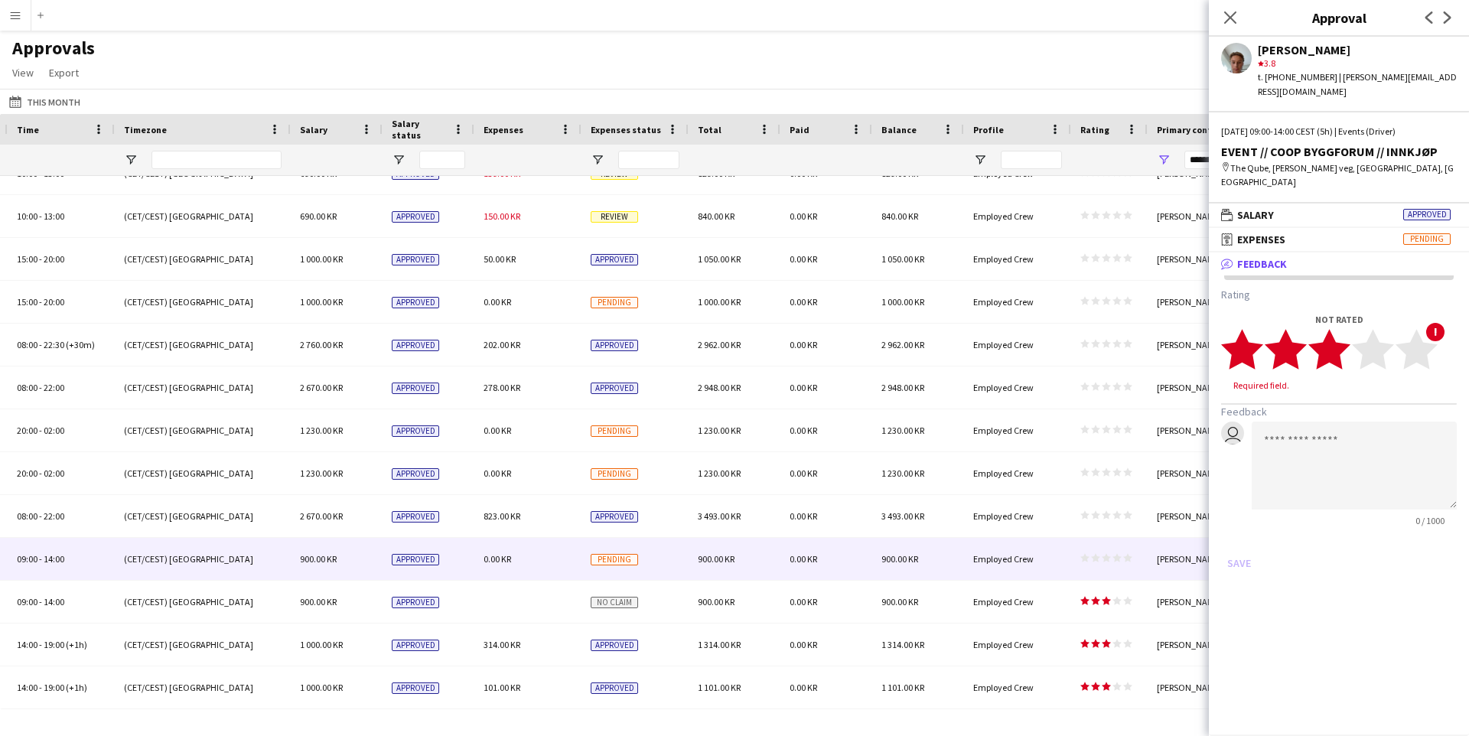
click at [1344, 329] on polygon at bounding box center [1329, 349] width 42 height 40
click at [1243, 536] on button "Save" at bounding box center [1239, 548] width 36 height 24
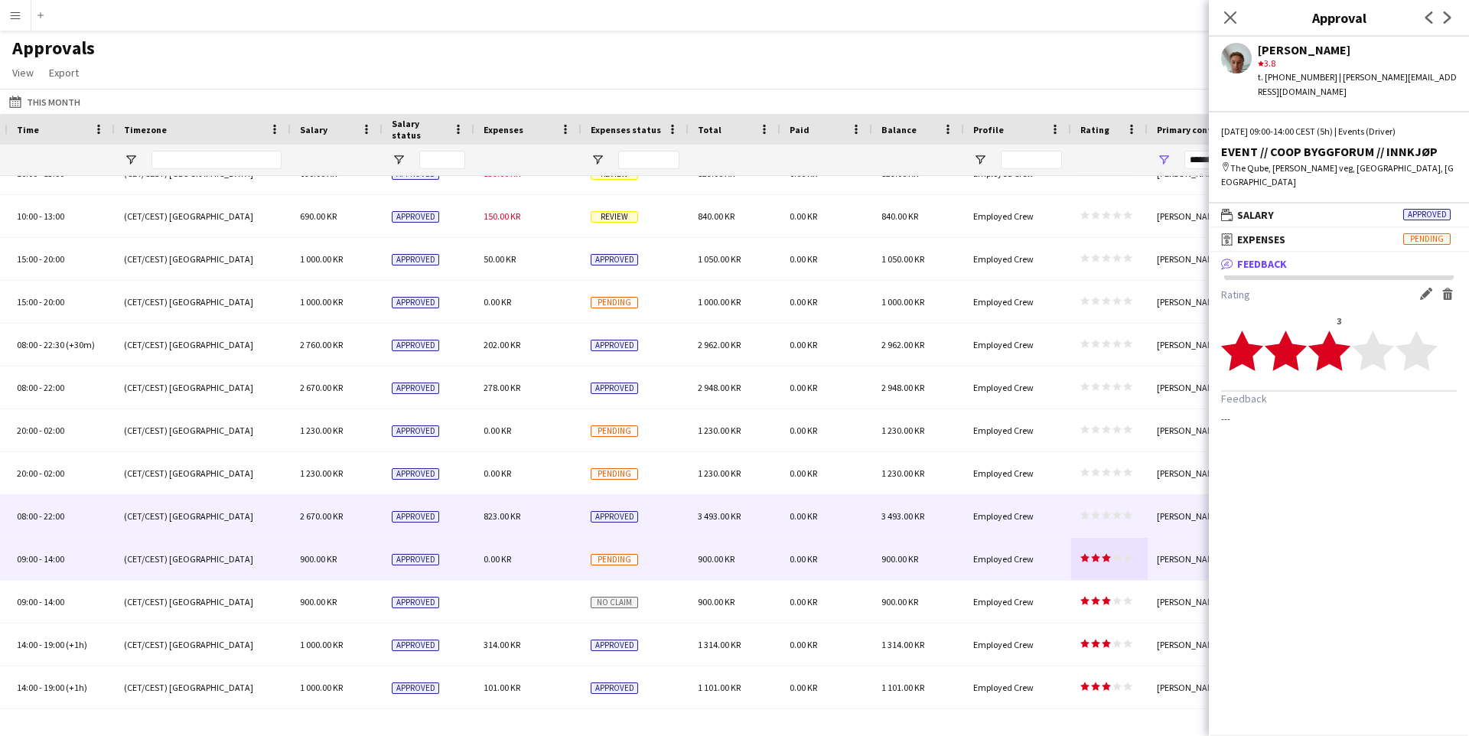
click at [1123, 516] on icon "star" at bounding box center [1127, 514] width 9 height 9
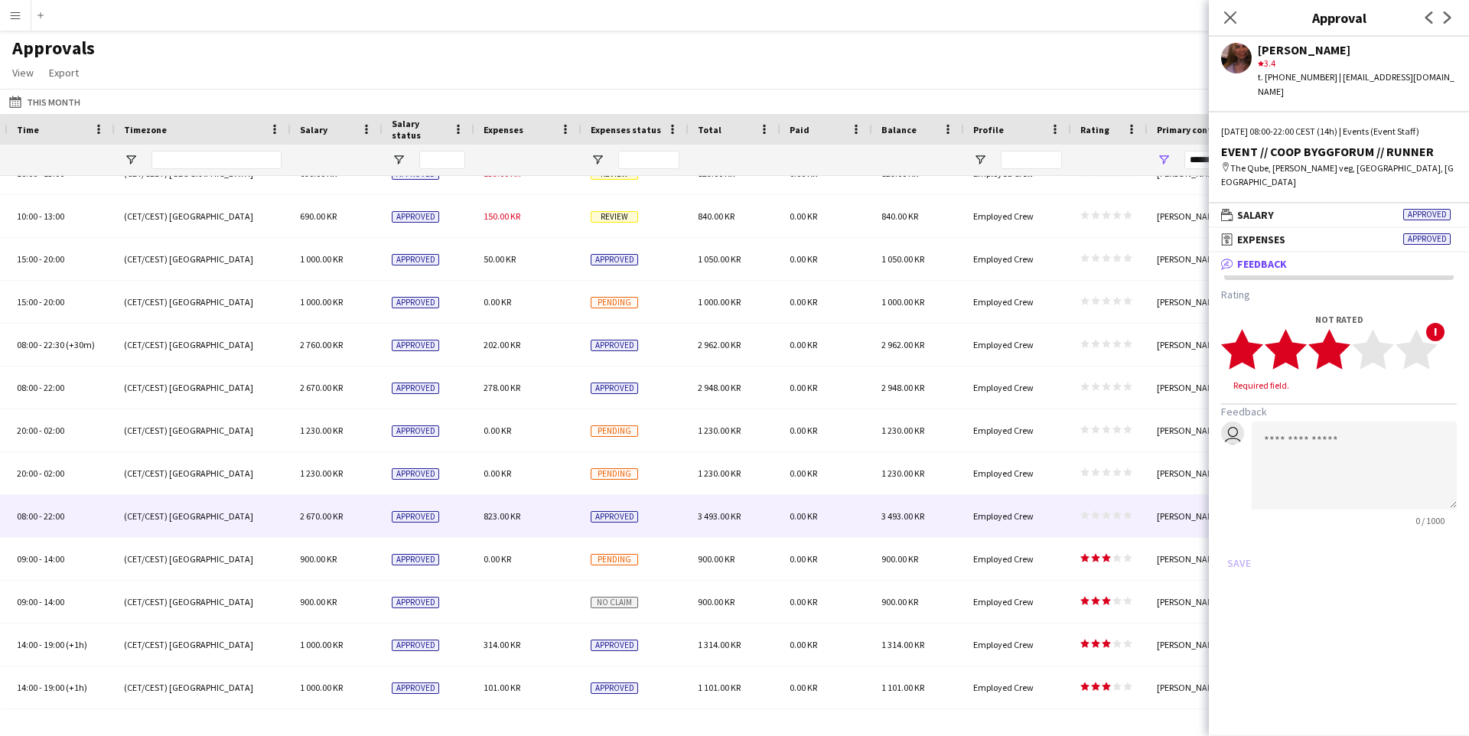
click at [1334, 333] on polygon at bounding box center [1329, 349] width 42 height 40
click at [1245, 536] on button "Save" at bounding box center [1239, 548] width 36 height 24
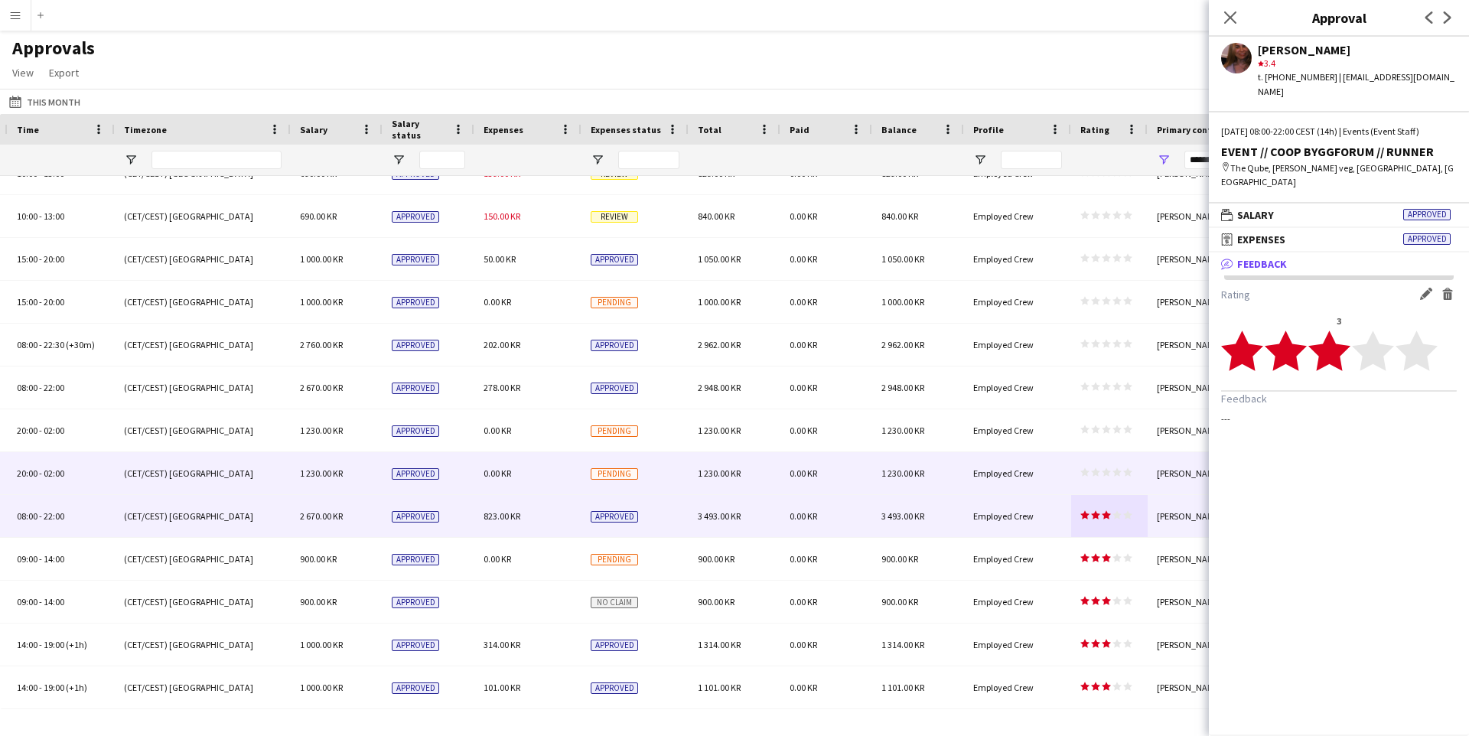
click at [1107, 476] on icon "star" at bounding box center [1105, 471] width 9 height 9
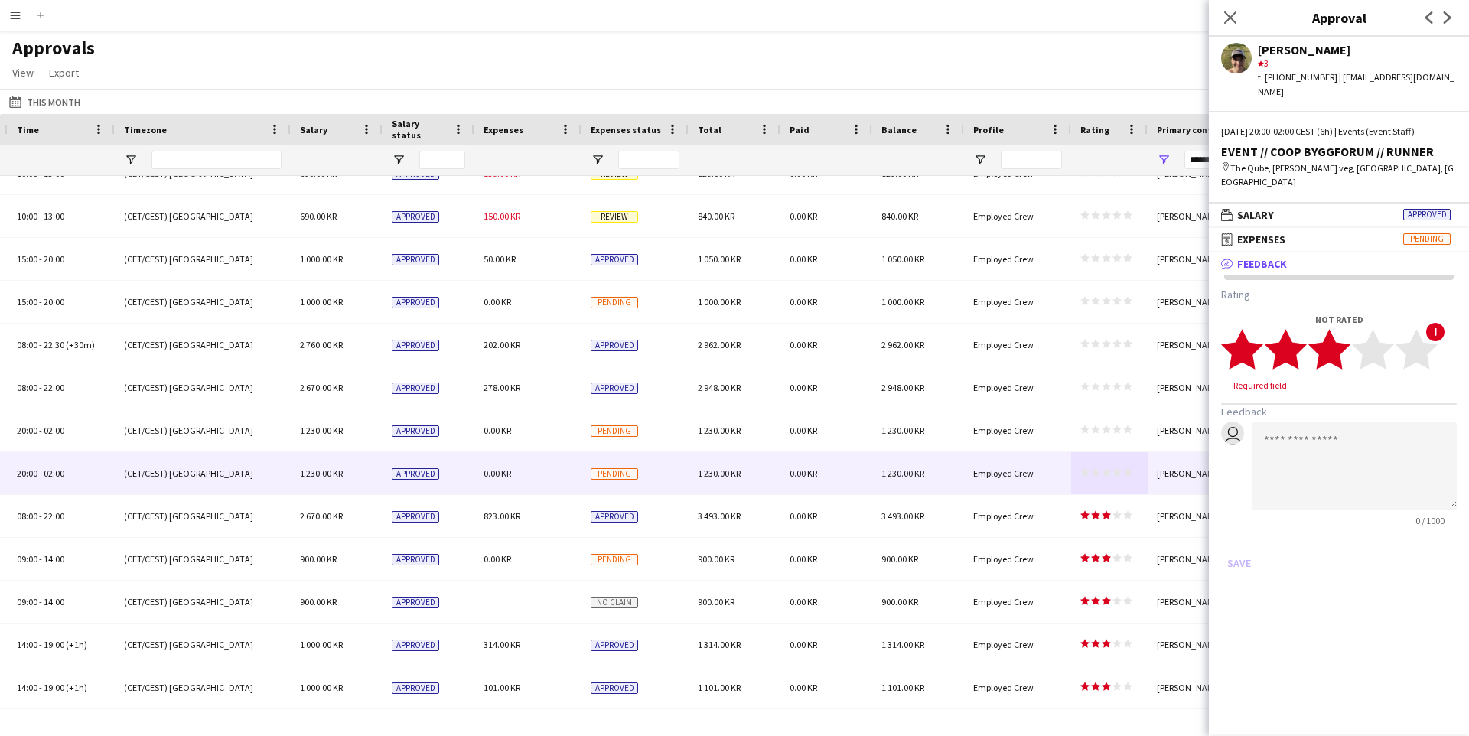
click at [1336, 329] on polygon at bounding box center [1329, 349] width 42 height 40
click at [1241, 536] on button "Save" at bounding box center [1239, 548] width 36 height 24
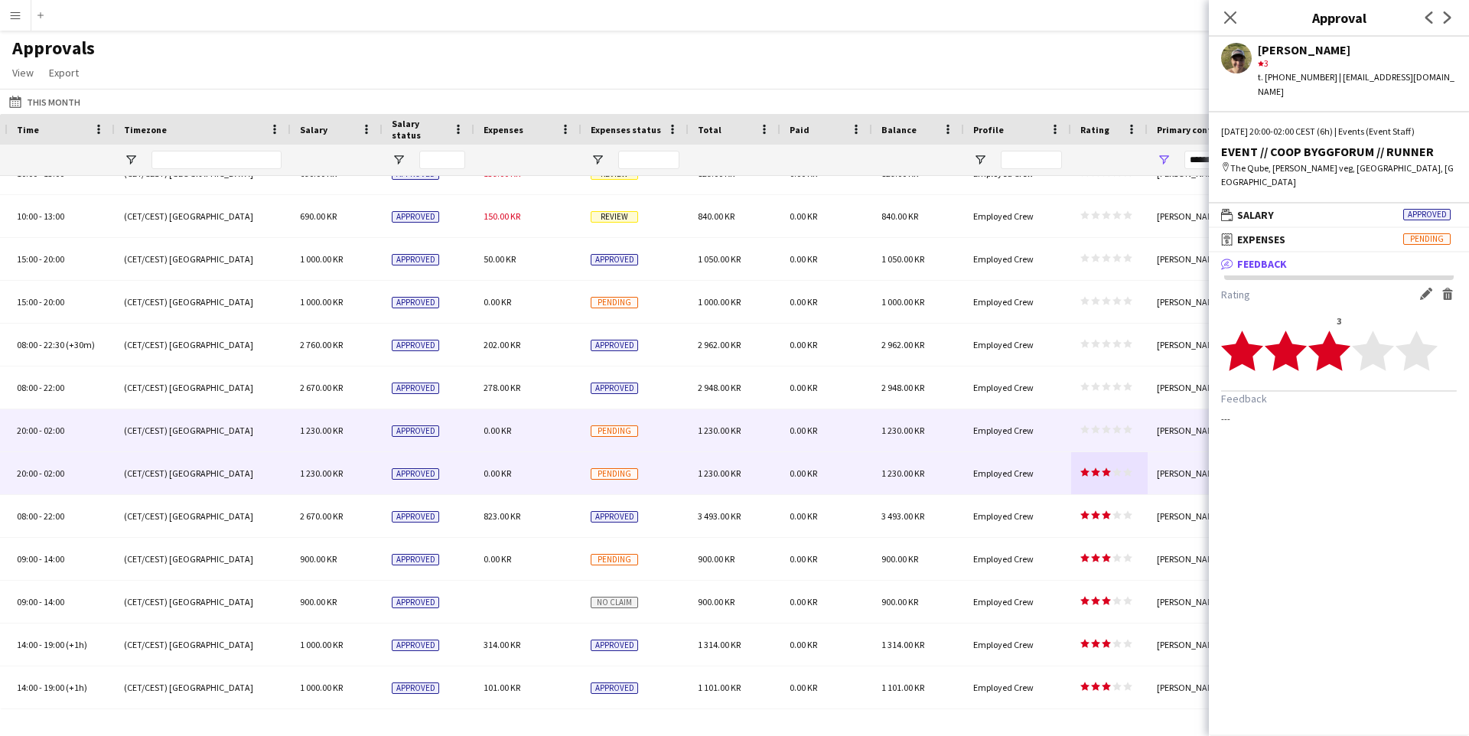
click at [1113, 417] on div "star star star star star star star star star star" at bounding box center [1109, 430] width 76 height 42
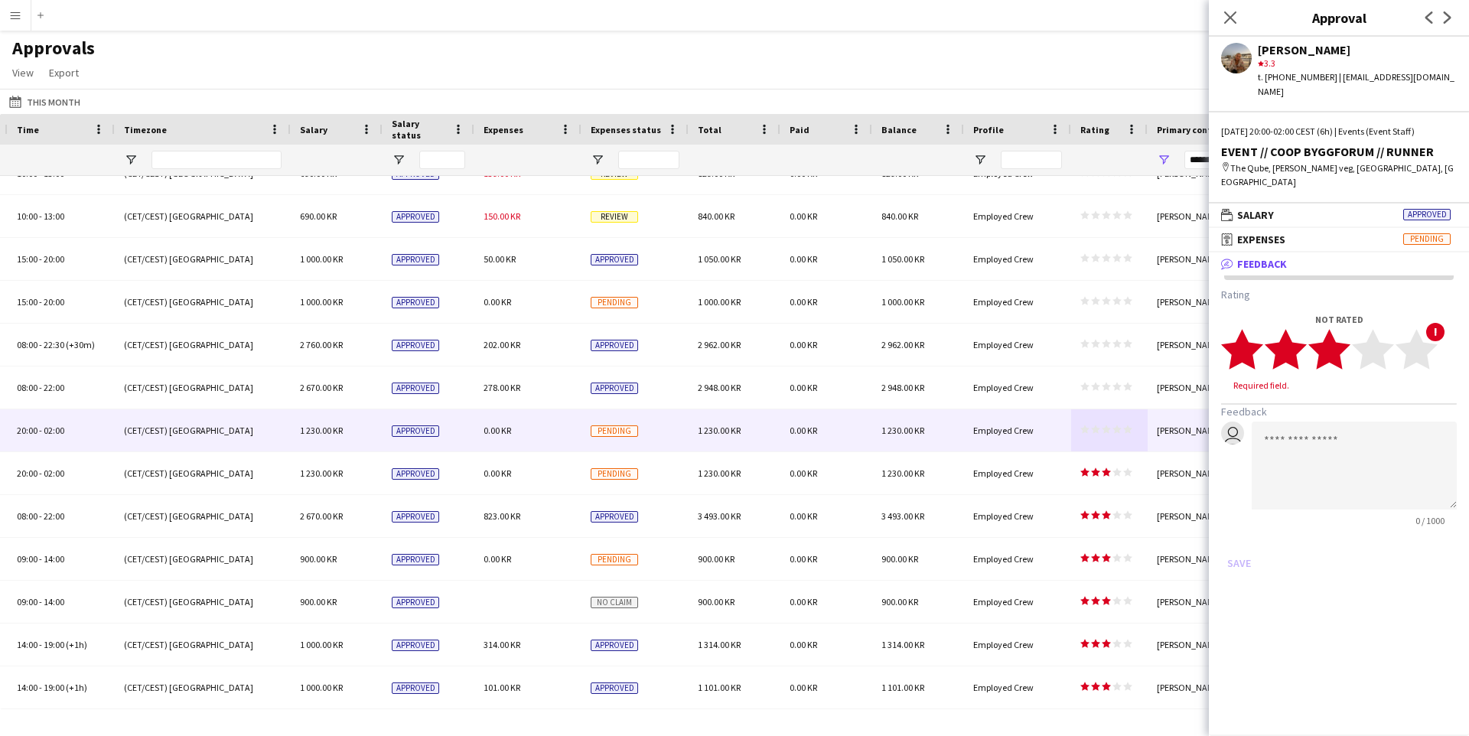
click at [1334, 329] on polygon at bounding box center [1329, 349] width 42 height 40
click at [1237, 536] on button "Save" at bounding box center [1239, 548] width 36 height 24
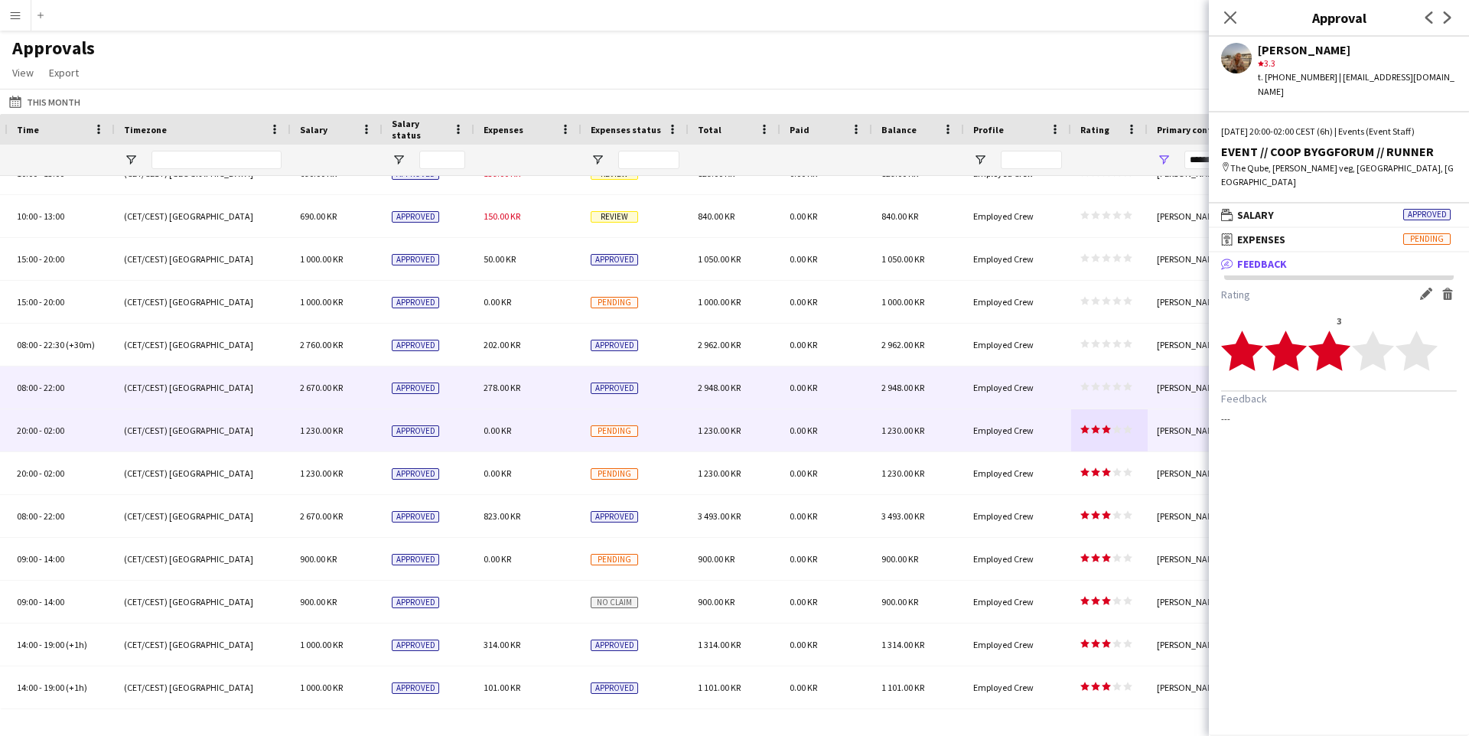
click at [1106, 382] on polygon at bounding box center [1105, 386] width 9 height 8
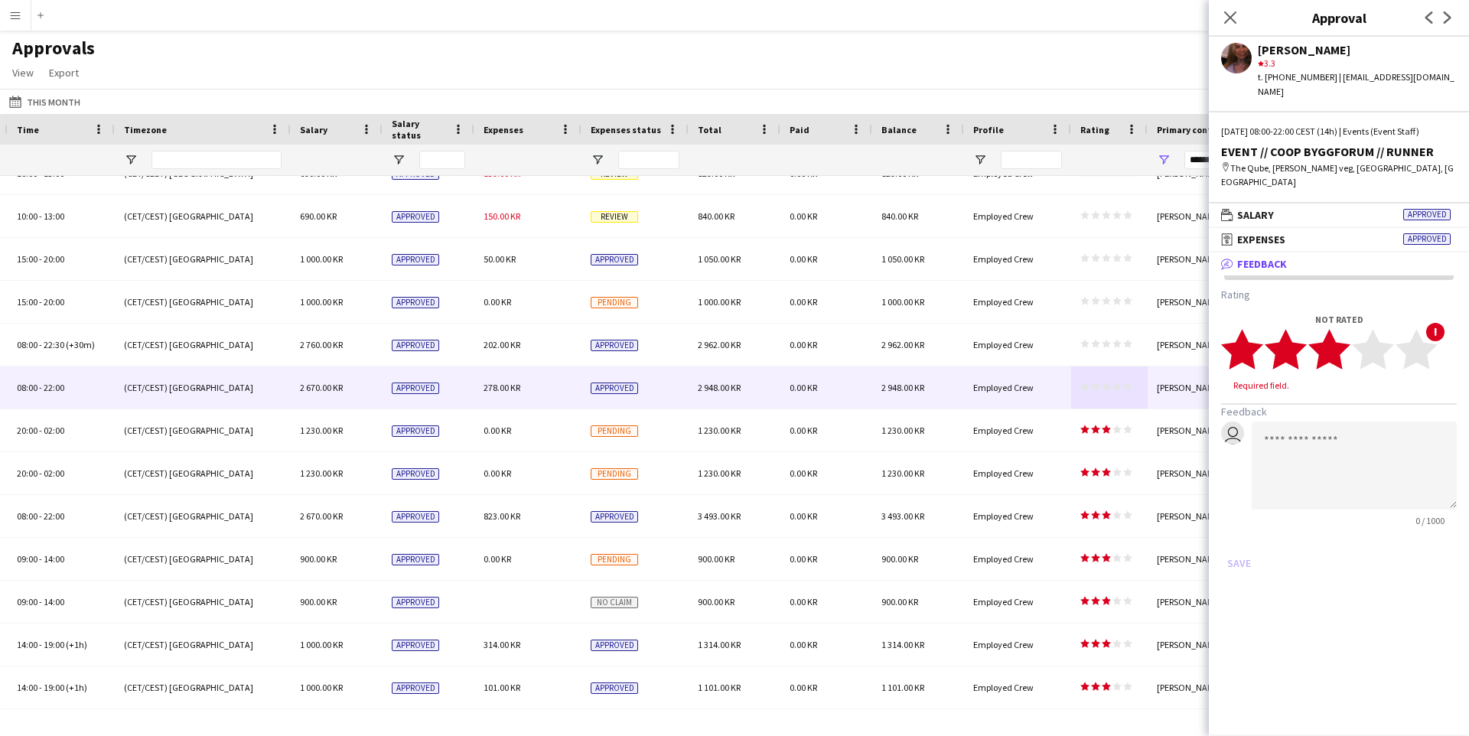
click at [1341, 333] on polygon at bounding box center [1329, 349] width 42 height 40
click at [1233, 538] on button "Save" at bounding box center [1239, 548] width 36 height 24
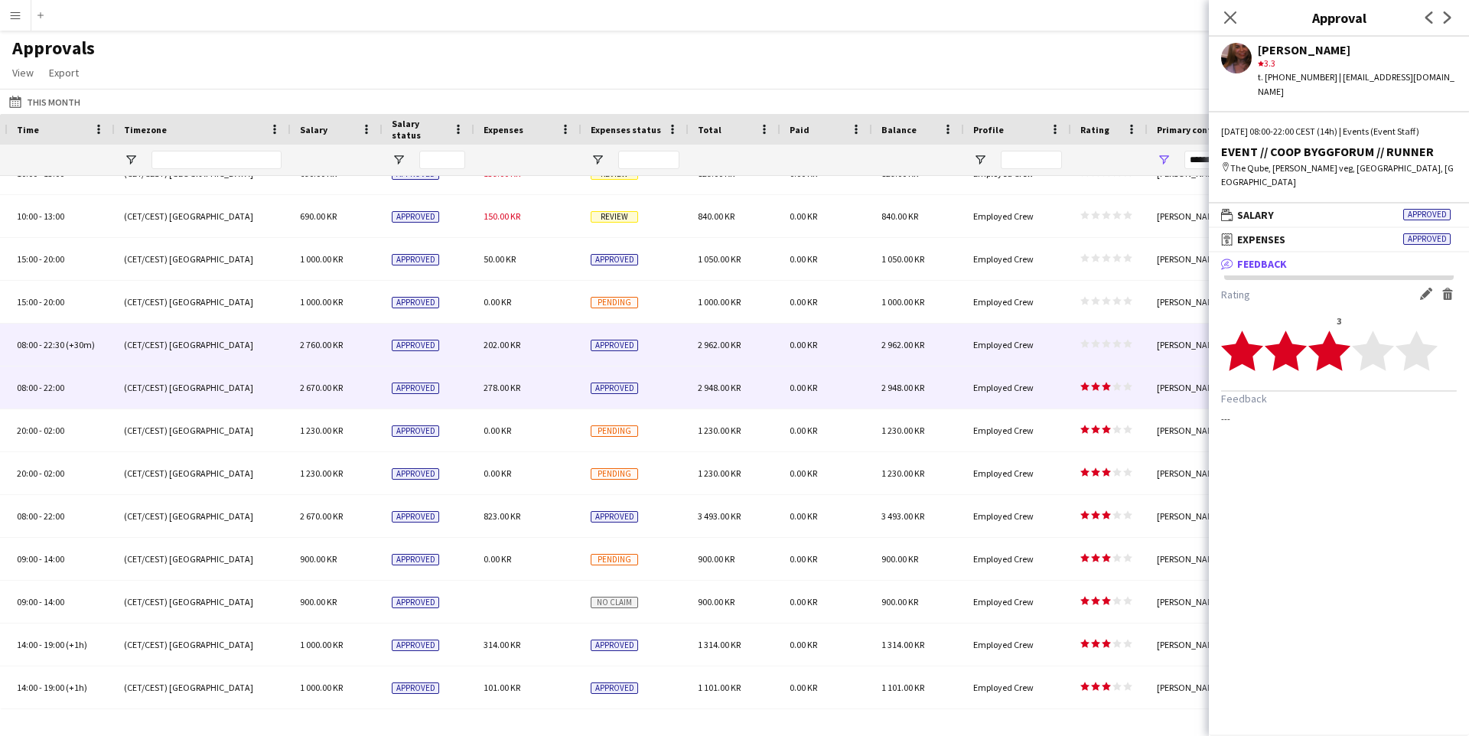
click at [1106, 356] on div "star star star star star star star star star star" at bounding box center [1109, 345] width 76 height 42
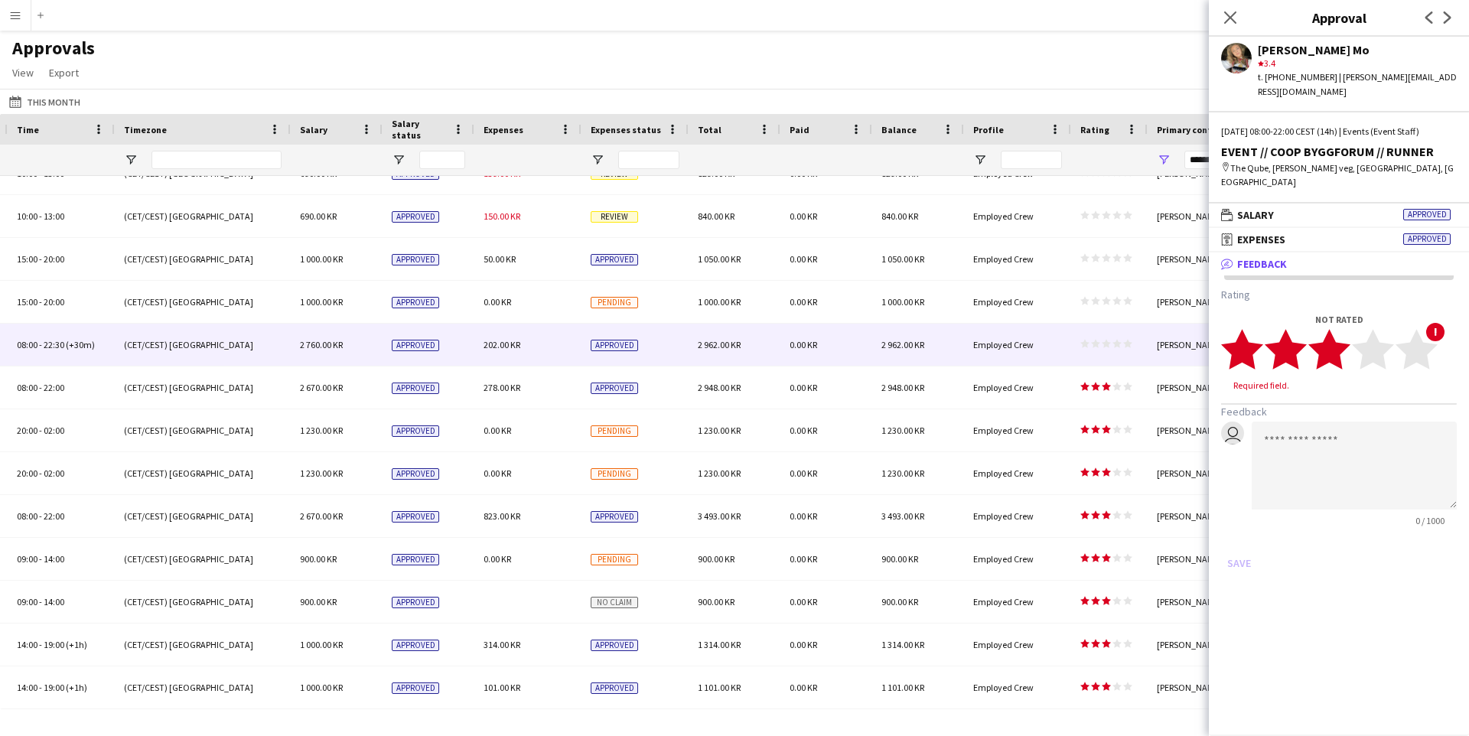
click at [1339, 344] on polygon at bounding box center [1329, 349] width 42 height 40
click at [1237, 540] on button "Save" at bounding box center [1239, 548] width 36 height 24
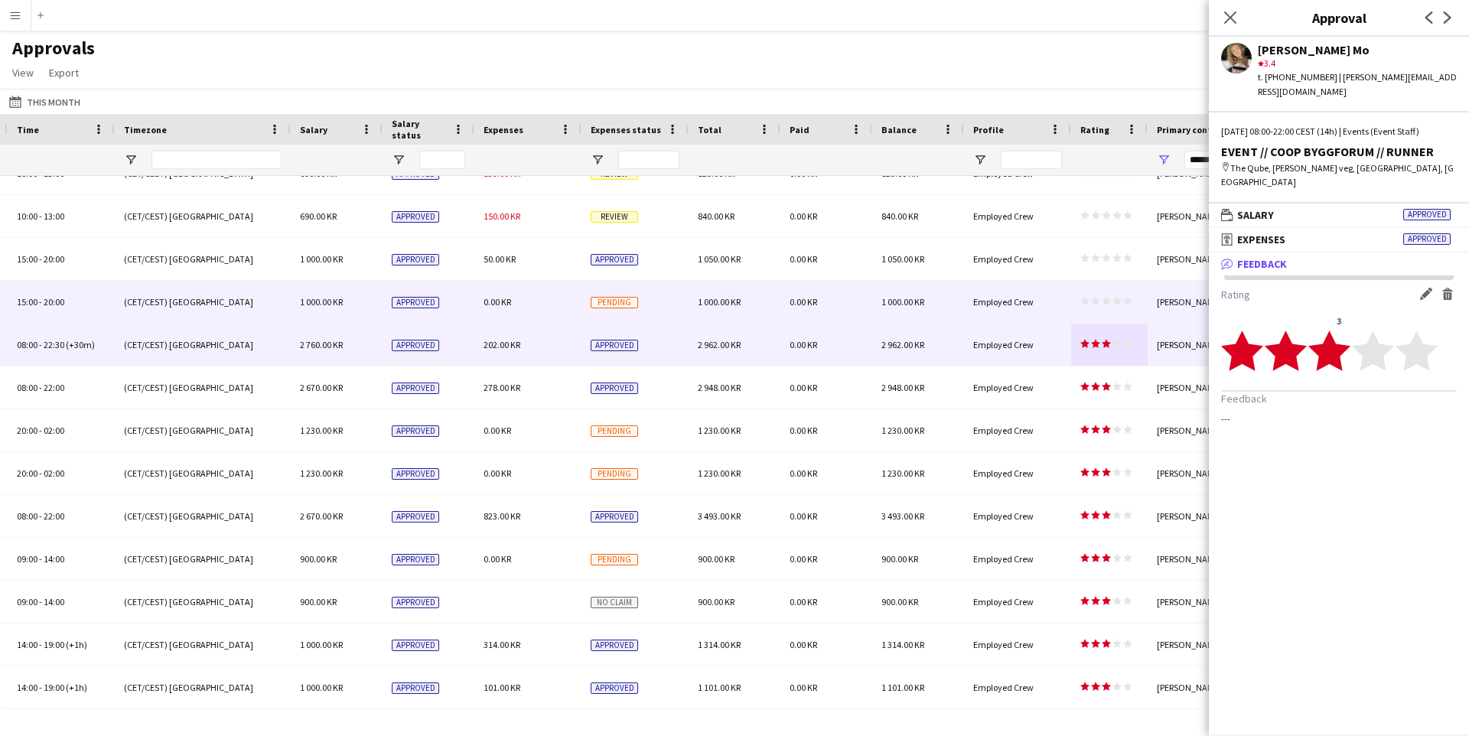
click at [1101, 304] on icon "star" at bounding box center [1105, 300] width 9 height 9
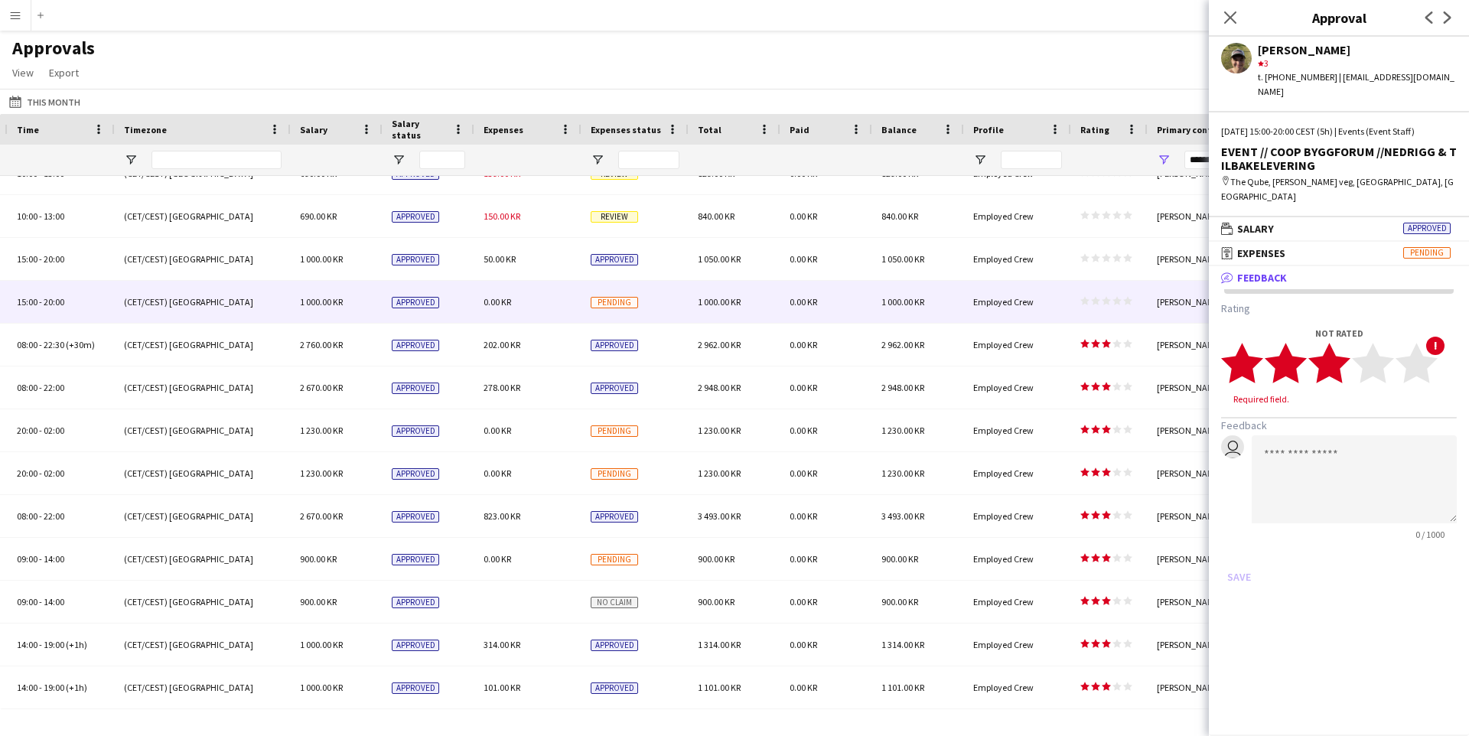
click at [1339, 343] on polygon at bounding box center [1329, 363] width 42 height 40
click at [1238, 550] on button "Save" at bounding box center [1239, 562] width 36 height 24
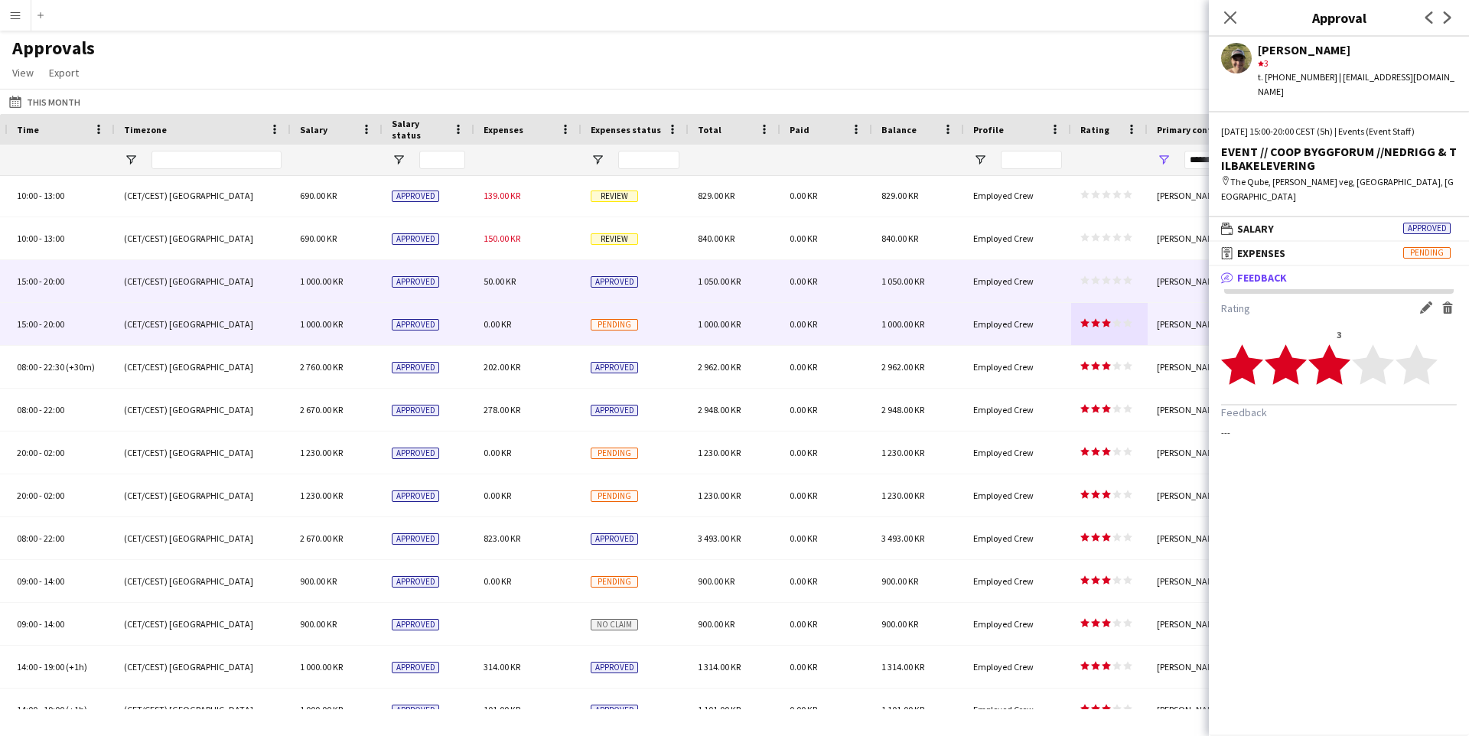
scroll to position [0, 0]
click at [1137, 276] on div "star star star star star star star star star star" at bounding box center [1109, 283] width 76 height 42
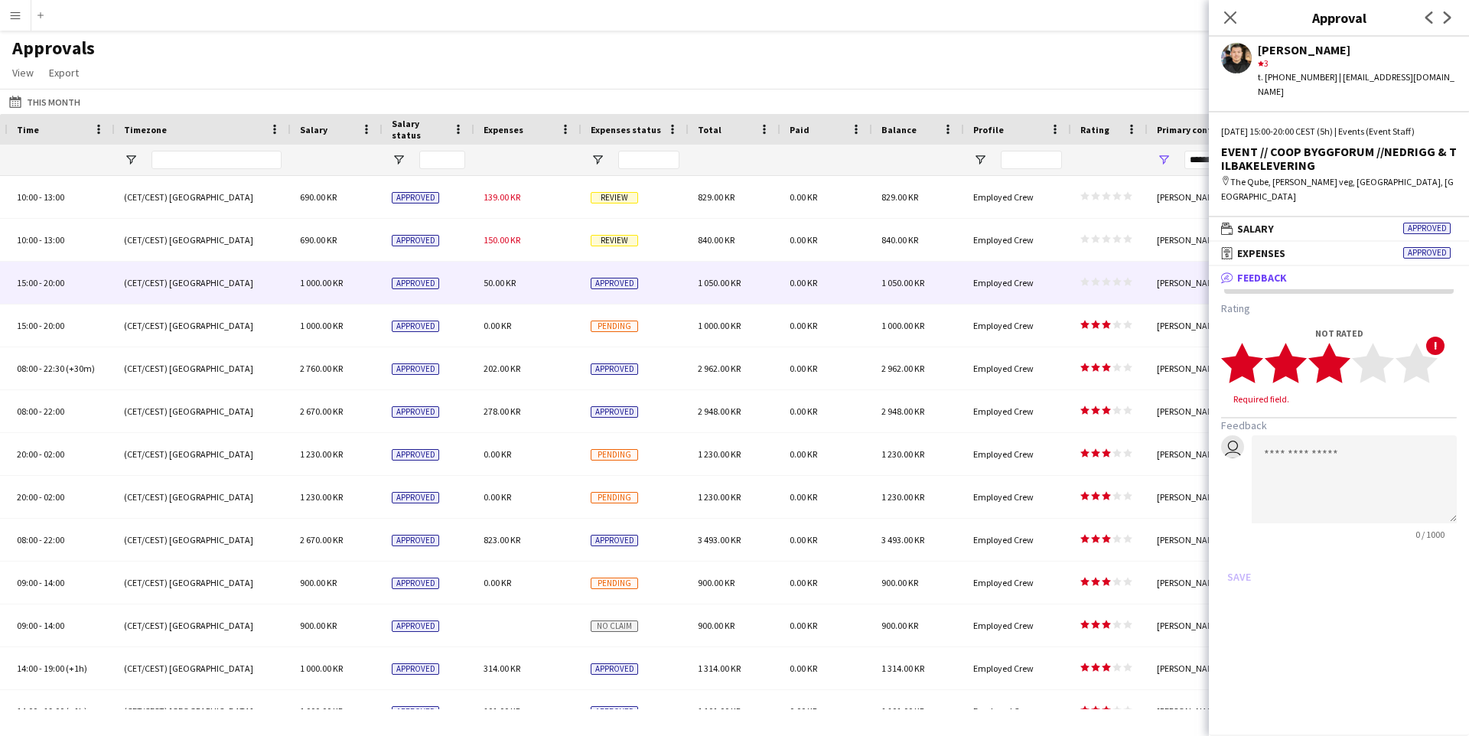
click at [1337, 343] on polygon at bounding box center [1329, 363] width 42 height 40
click at [1230, 550] on button "Save" at bounding box center [1239, 562] width 36 height 24
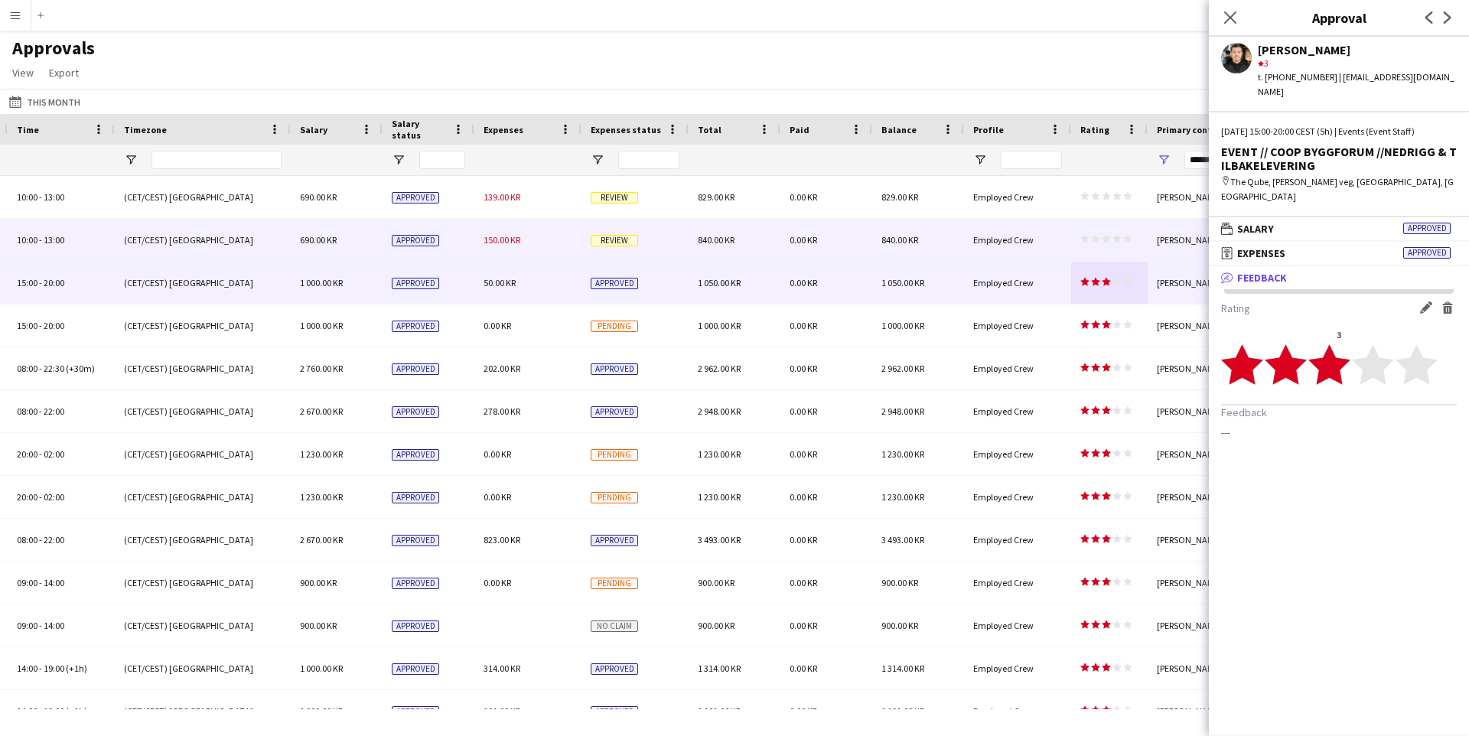
click at [1115, 244] on app-approvals-table-rating-cell "star star star star star star star star star star" at bounding box center [1106, 239] width 52 height 11
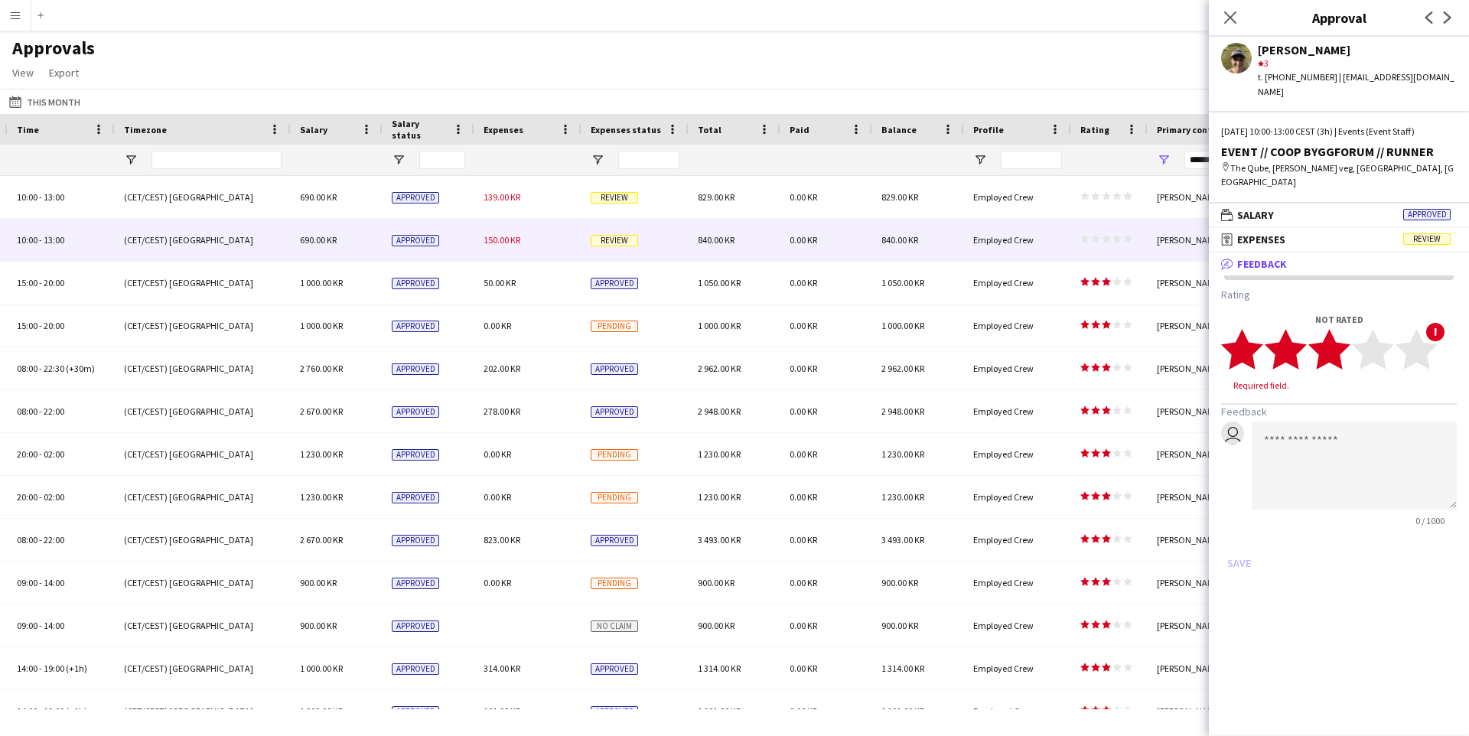
click at [1339, 329] on polygon at bounding box center [1329, 349] width 42 height 40
click at [1243, 536] on button "Save" at bounding box center [1239, 548] width 36 height 24
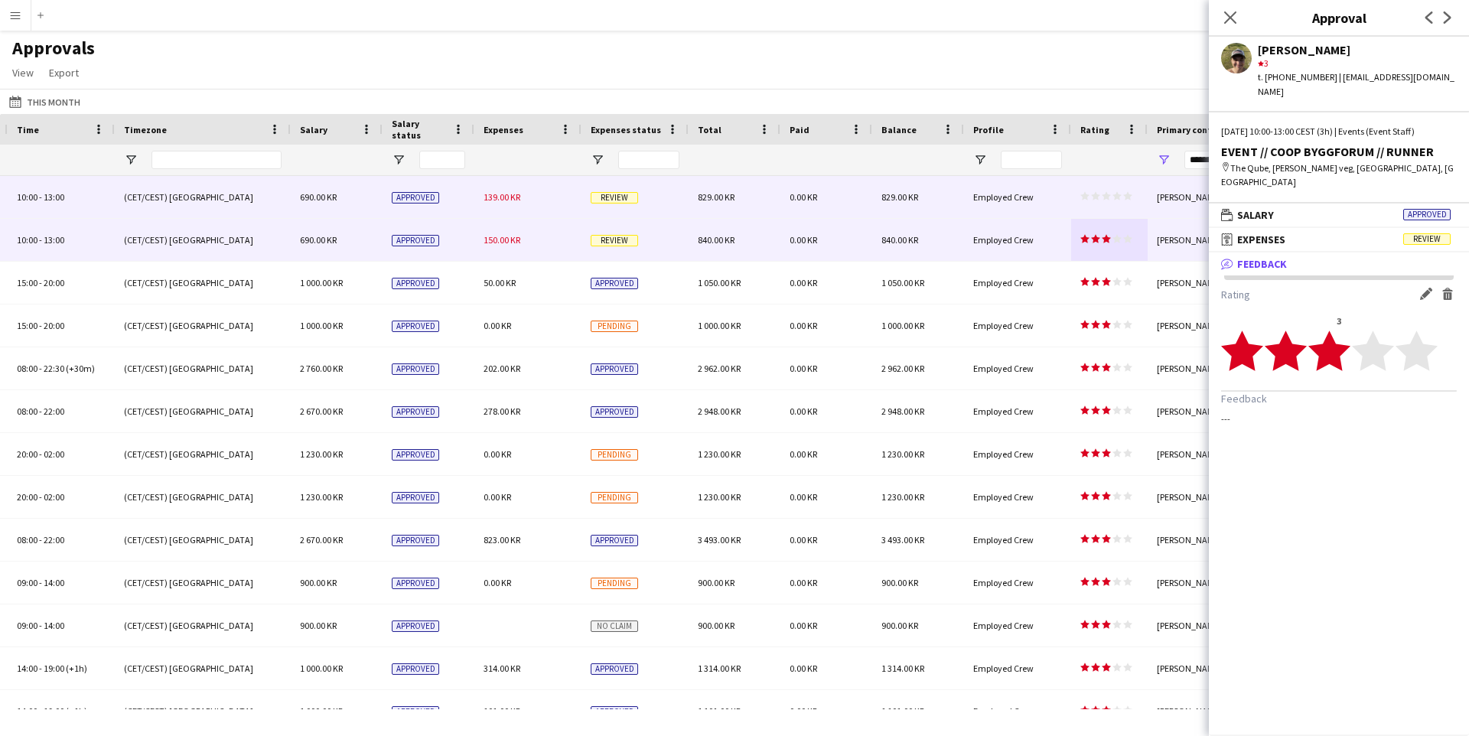
click at [1123, 193] on icon "star" at bounding box center [1127, 195] width 9 height 9
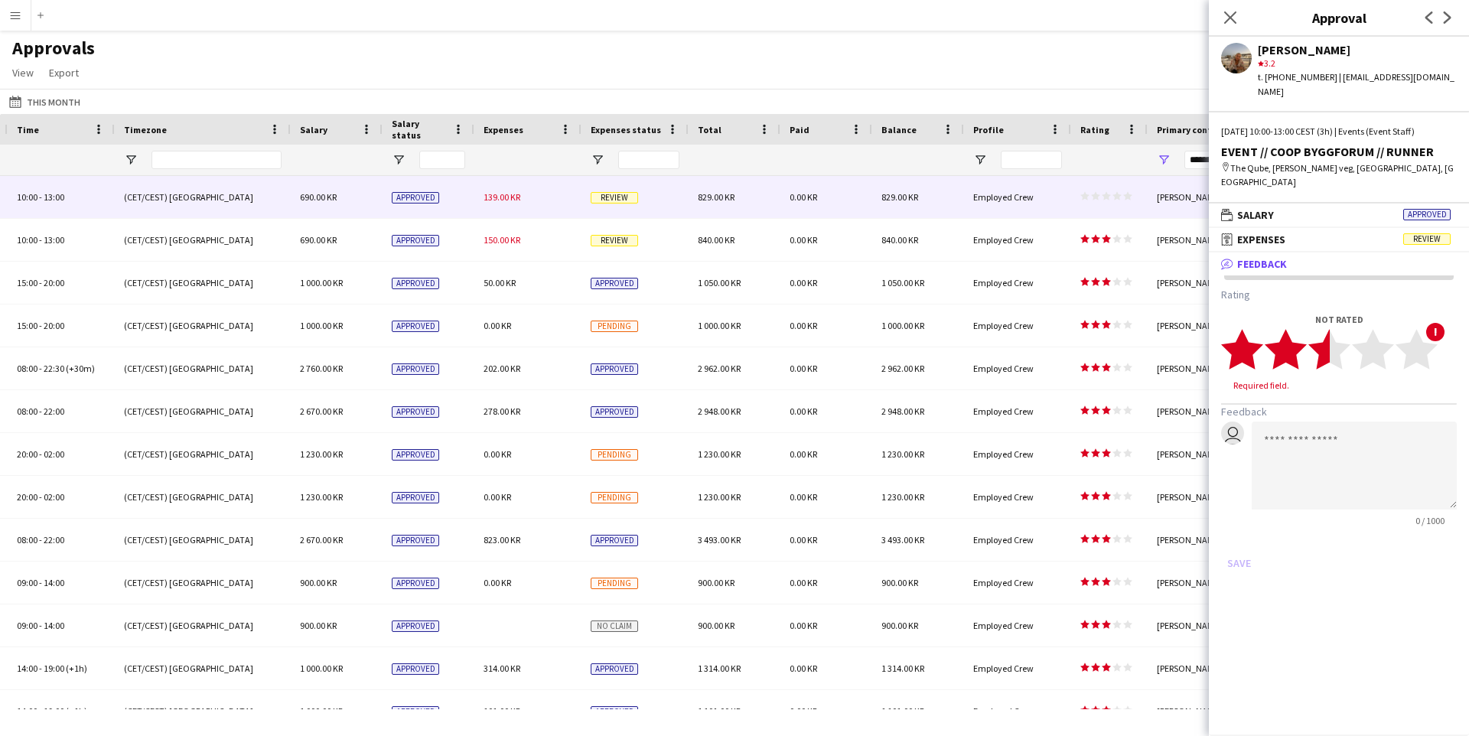
click at [1329, 329] on polygon at bounding box center [1329, 349] width 42 height 40
click at [1339, 329] on polygon at bounding box center [1329, 349] width 42 height 40
click at [1237, 536] on button "Save" at bounding box center [1239, 548] width 36 height 24
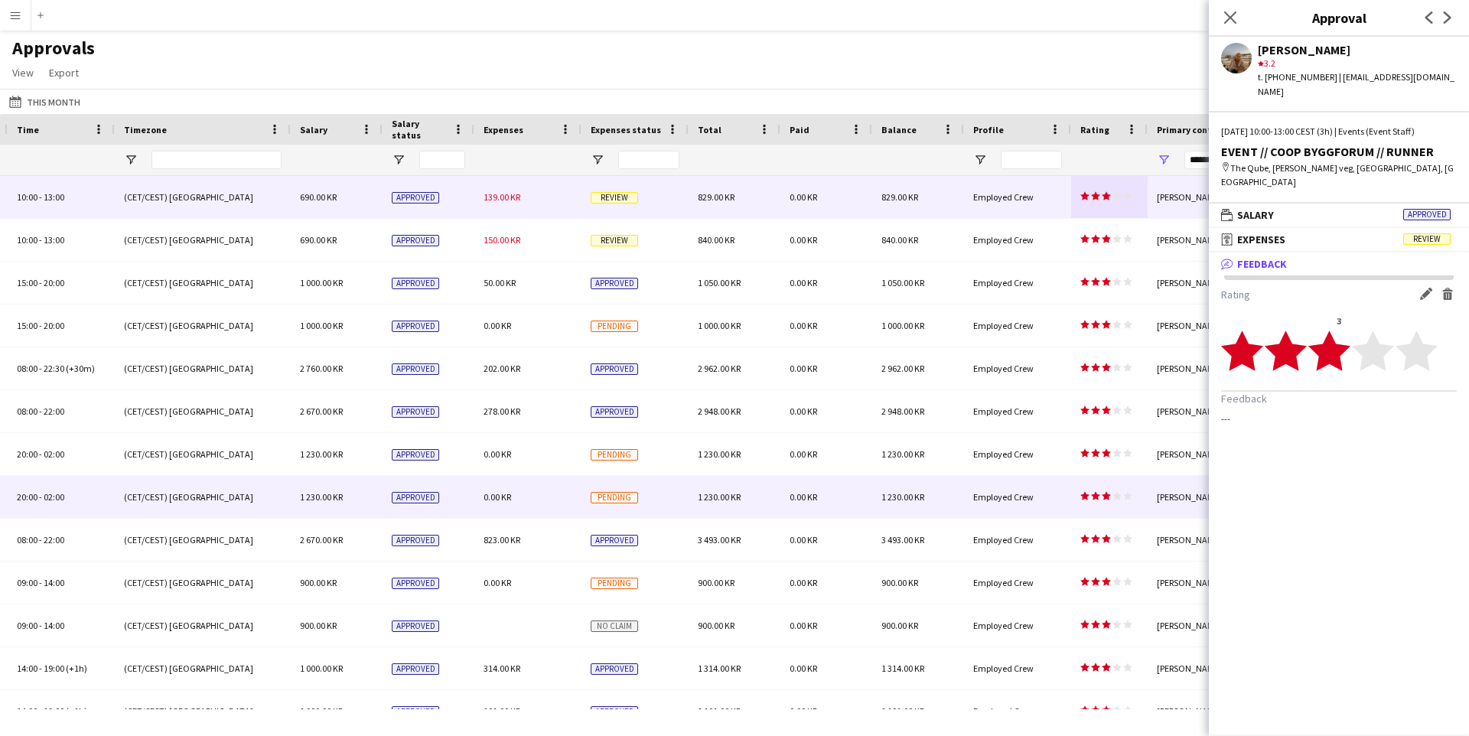
click at [1131, 487] on div "star star star star star star star star star star" at bounding box center [1109, 497] width 76 height 42
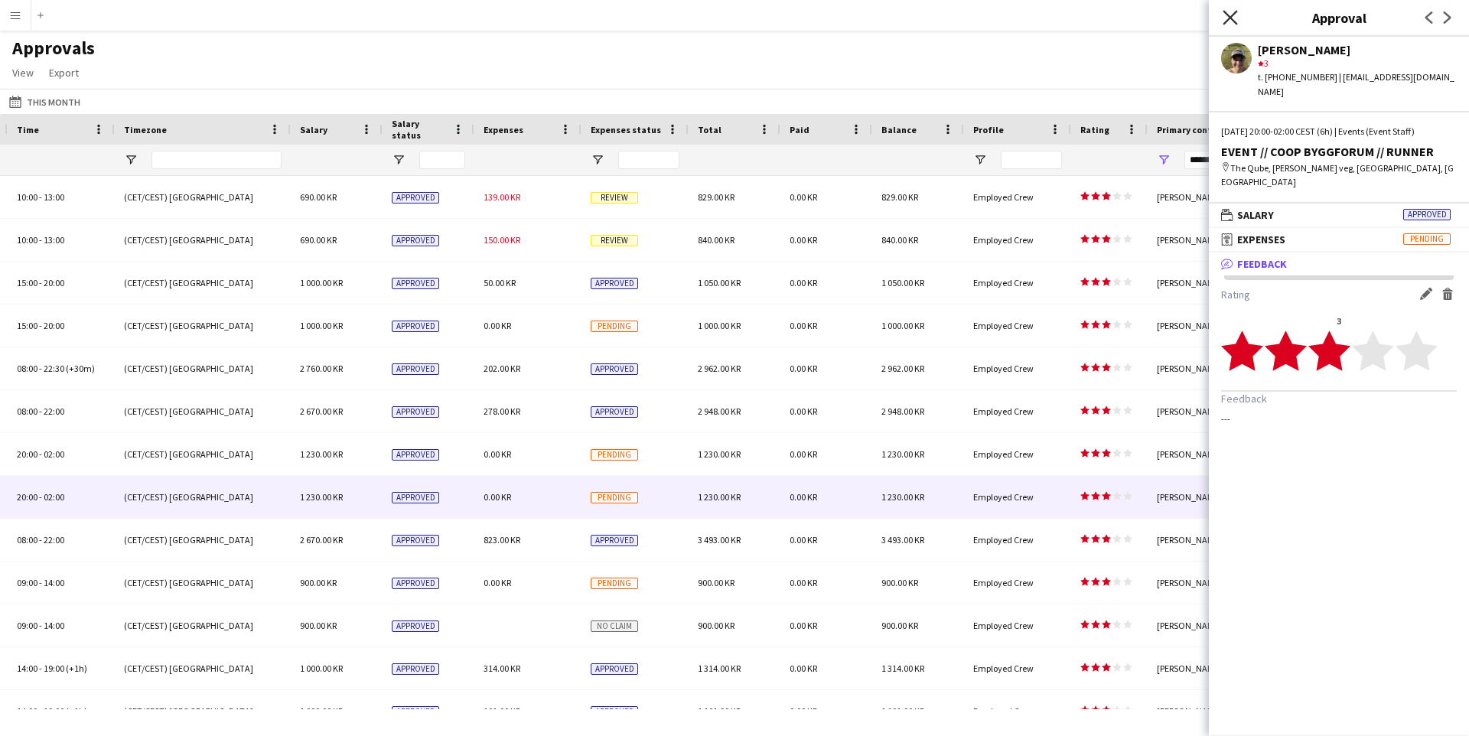
click at [1224, 14] on icon "Close pop-in" at bounding box center [1229, 17] width 15 height 15
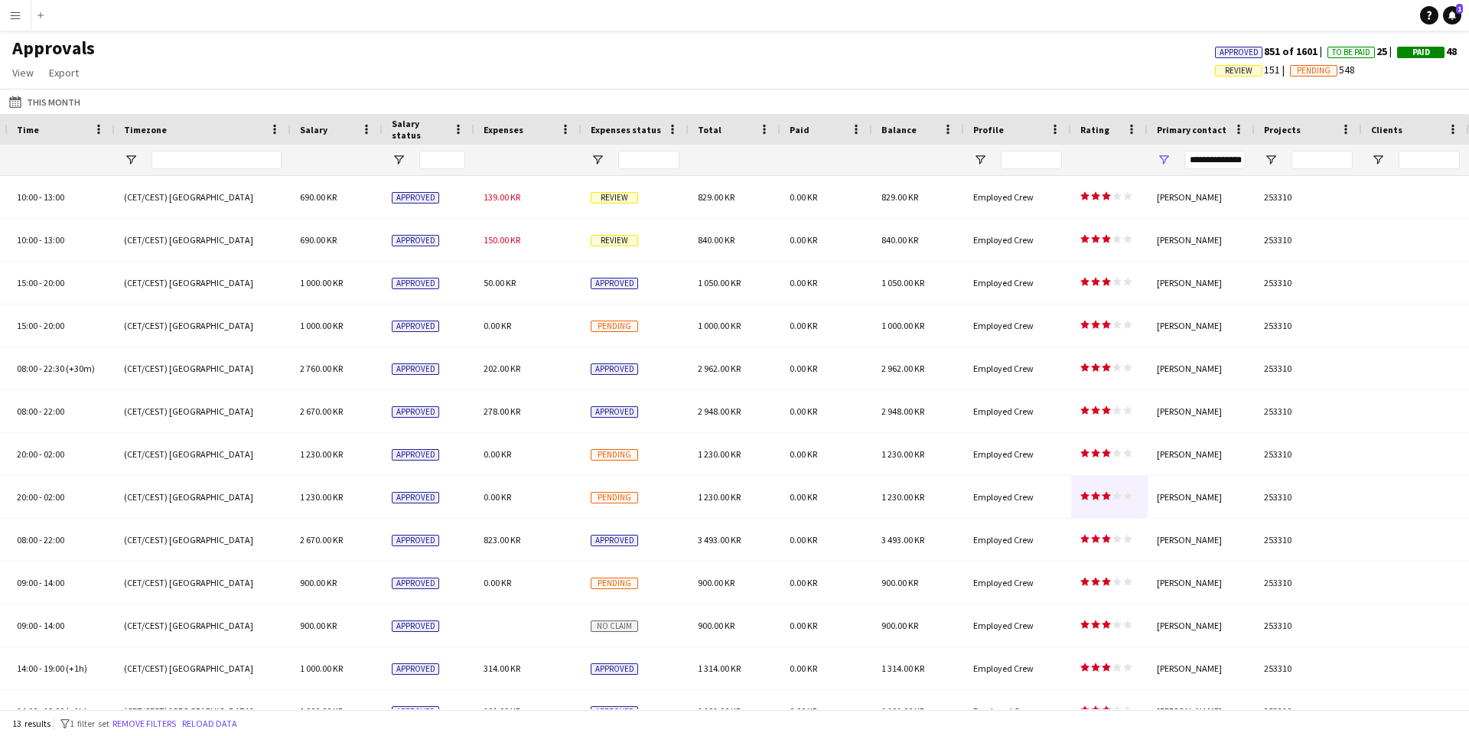
click at [1080, 106] on div "This Month This Month Today This Week This Month Yesterday Last Week Last Month…" at bounding box center [734, 101] width 1469 height 25
click at [77, 74] on span "Export" at bounding box center [64, 73] width 30 height 14
click at [80, 110] on span "Export as XLSX" at bounding box center [89, 106] width 67 height 14
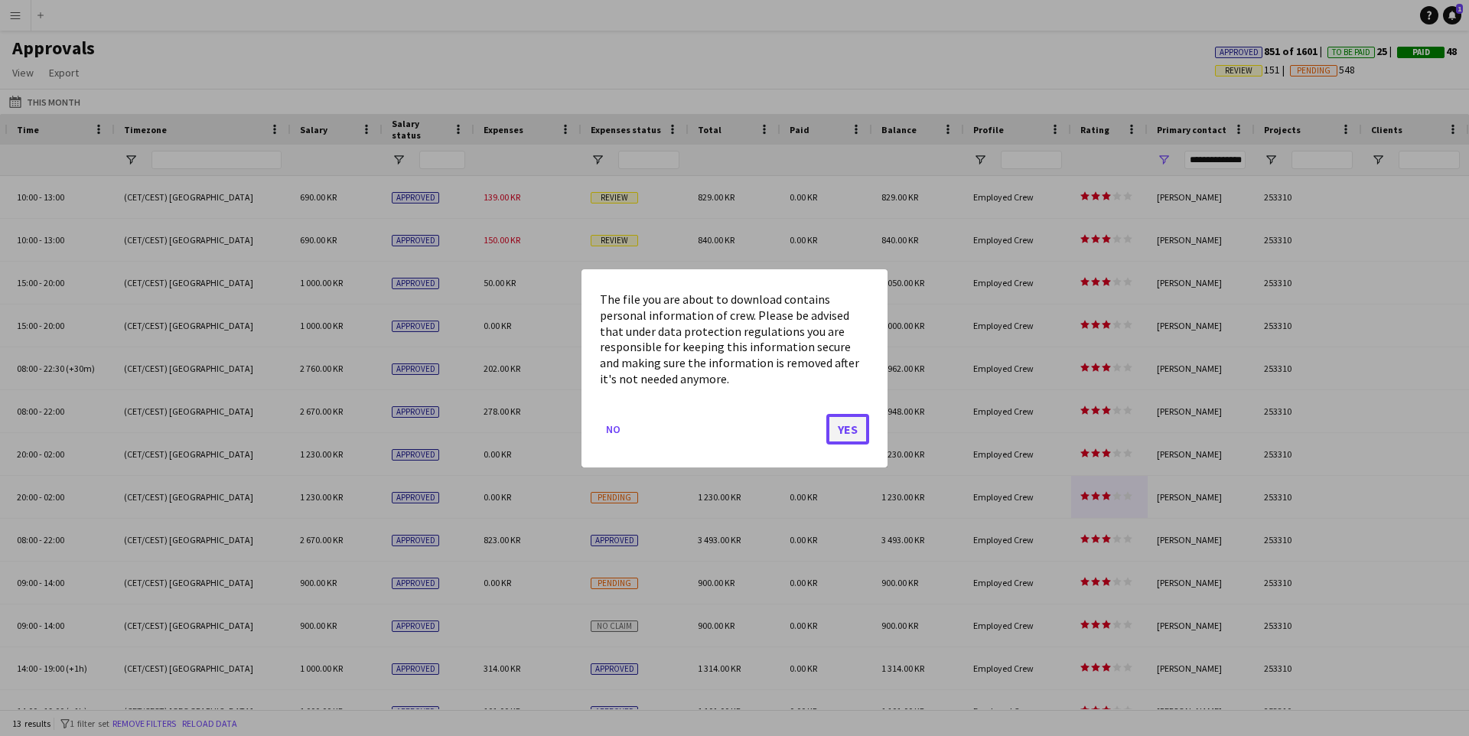
click at [849, 435] on button "Yes" at bounding box center [847, 428] width 43 height 31
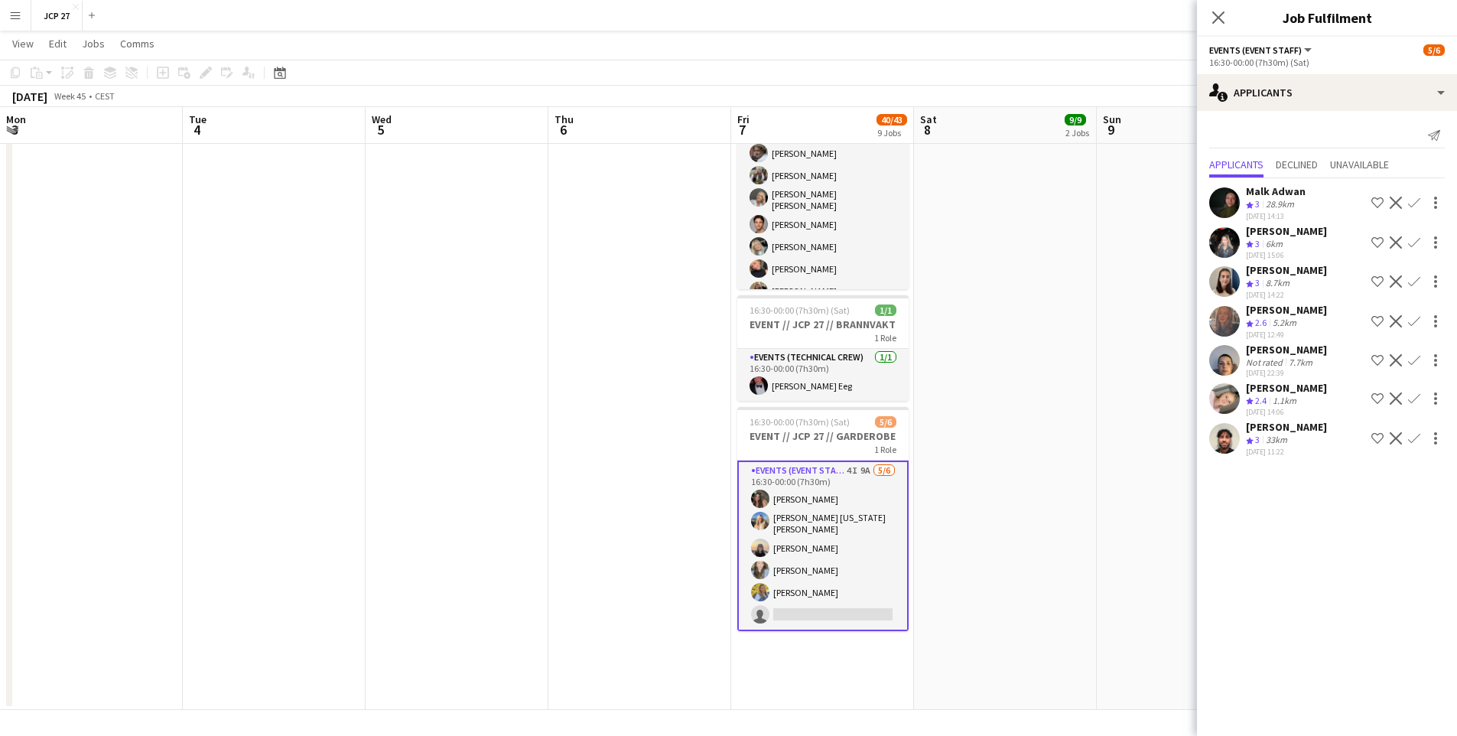
scroll to position [34, 0]
